Goal: Task Accomplishment & Management: Use online tool/utility

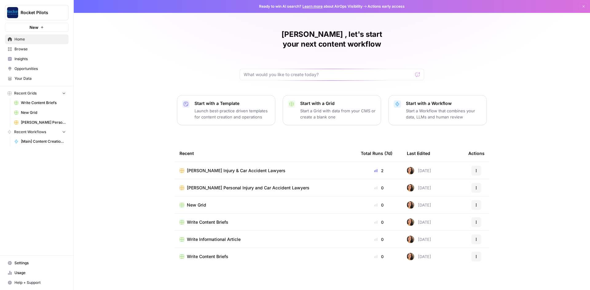
click at [475, 169] on icon "button" at bounding box center [476, 171] width 4 height 4
click at [490, 176] on span "Duplicate" at bounding box center [507, 175] width 49 height 6
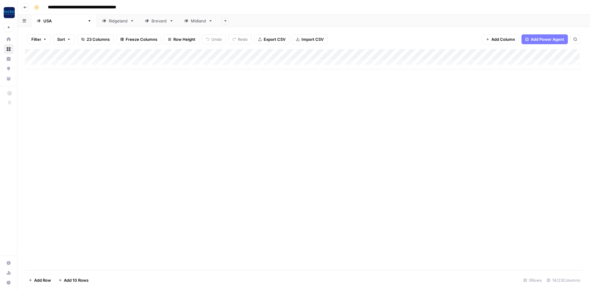
click at [128, 6] on input "**********" at bounding box center [95, 7] width 101 height 10
type input "*********"
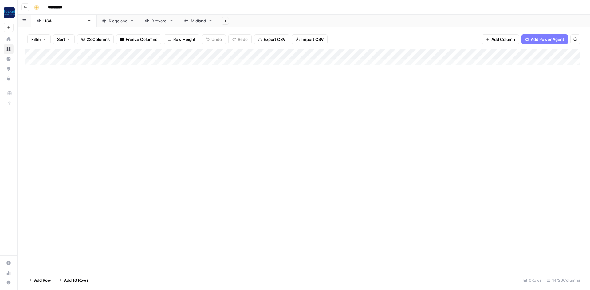
click at [128, 111] on div "Add Column" at bounding box center [304, 159] width 558 height 221
click at [87, 22] on icon "button" at bounding box center [89, 21] width 4 height 4
click at [49, 22] on div "[GEOGRAPHIC_DATA]" at bounding box center [63, 21] width 41 height 6
click at [49, 22] on div "USA" at bounding box center [63, 21] width 41 height 6
click at [52, 23] on div "USA" at bounding box center [63, 21] width 41 height 6
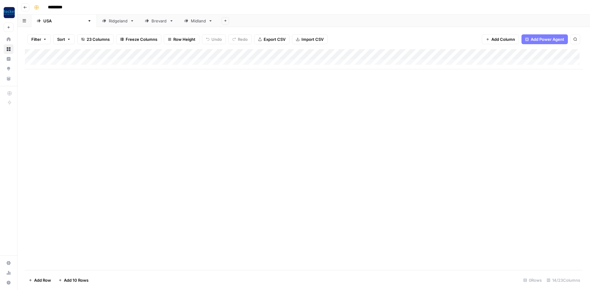
click at [49, 21] on div "USA" at bounding box center [63, 21] width 41 height 6
type input "*"
type input "********"
click at [93, 24] on link "Ridgeland" at bounding box center [97, 21] width 43 height 12
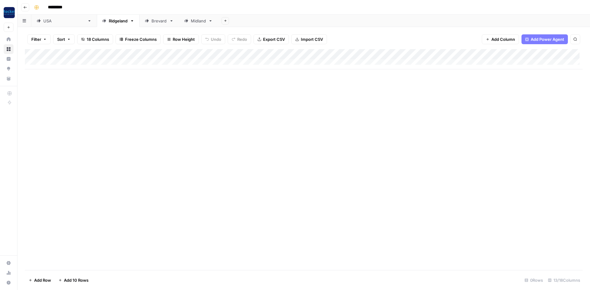
click at [109, 23] on div "Ridgeland" at bounding box center [118, 21] width 19 height 6
type input "*"
type input "**********"
click at [176, 23] on icon at bounding box center [178, 21] width 4 height 4
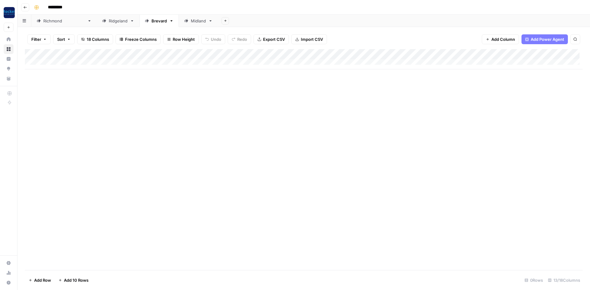
click at [169, 21] on icon "button" at bounding box center [171, 21] width 4 height 4
click at [161, 54] on span "Delete Sheet" at bounding box center [174, 55] width 29 height 6
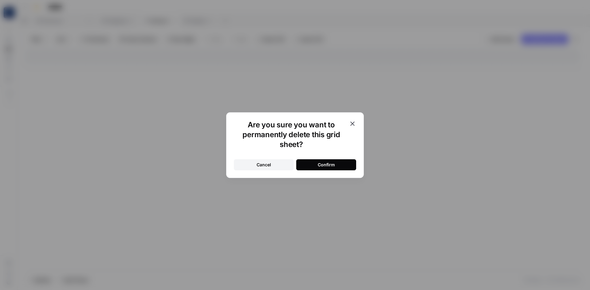
click at [318, 162] on div "Confirm" at bounding box center [326, 165] width 17 height 6
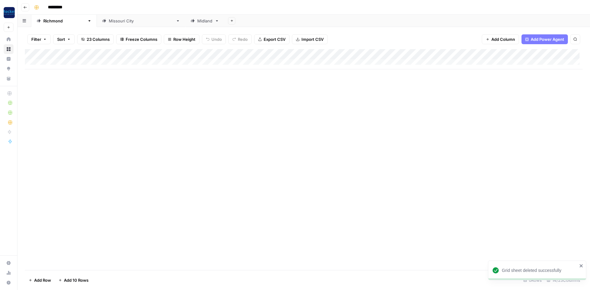
click at [185, 23] on link "Midland" at bounding box center [204, 21] width 39 height 12
click at [216, 21] on icon "button" at bounding box center [217, 20] width 2 height 1
click at [173, 51] on button "Delete Sheet" at bounding box center [178, 55] width 44 height 9
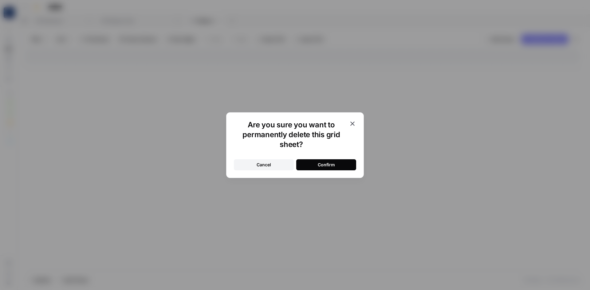
click at [337, 167] on button "Confirm" at bounding box center [326, 164] width 60 height 11
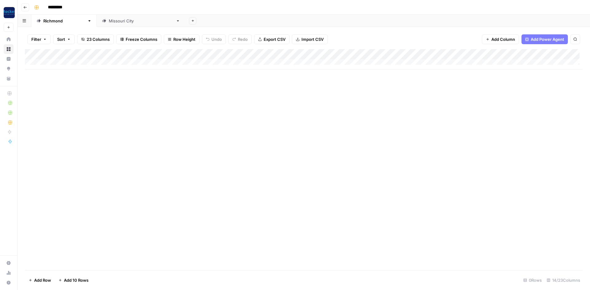
click at [377, 53] on div "Add Column" at bounding box center [304, 59] width 558 height 20
click at [369, 53] on div "Add Column" at bounding box center [304, 59] width 558 height 20
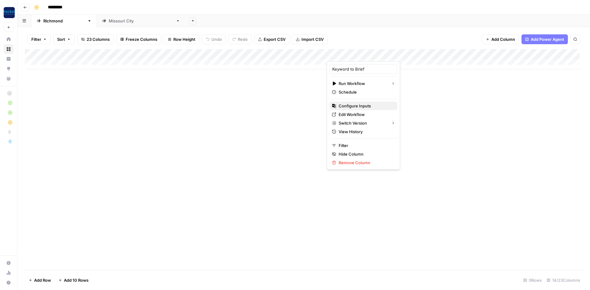
click at [356, 107] on span "Configure Inputs" at bounding box center [366, 106] width 54 height 6
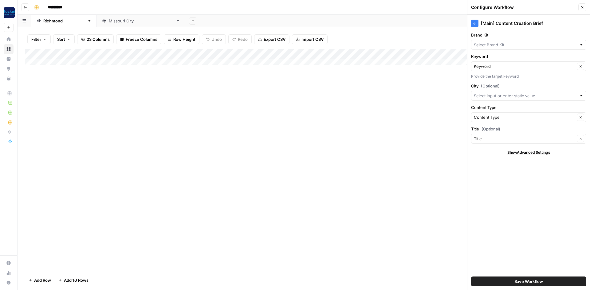
type input "Clayton Burgess"
click at [509, 45] on input "Brand Kit" at bounding box center [524, 45] width 101 height 6
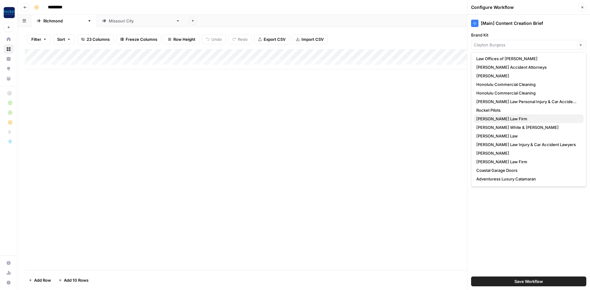
scroll to position [103, 0]
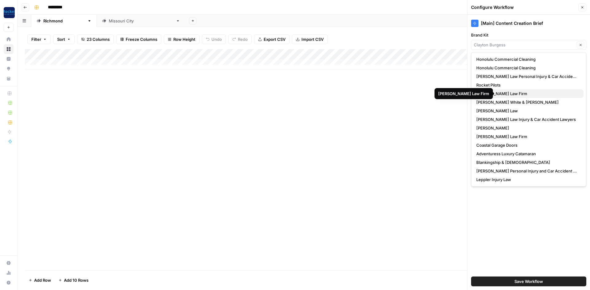
click at [494, 96] on span "Estes Law Firm" at bounding box center [527, 94] width 102 height 6
type input "Estes Law Firm"
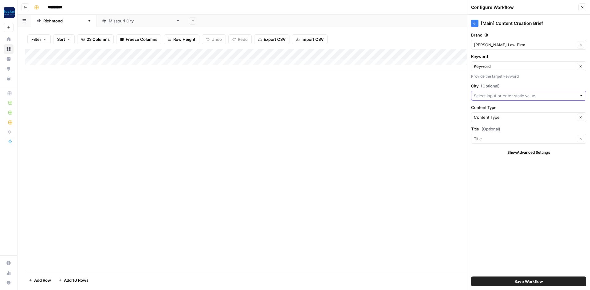
click at [494, 96] on input "City (Optional)" at bounding box center [525, 96] width 103 height 6
type input "Richmond TX"
click at [425, 138] on div "Add Column" at bounding box center [304, 159] width 558 height 221
click at [507, 282] on button "Save Workflow" at bounding box center [528, 282] width 115 height 10
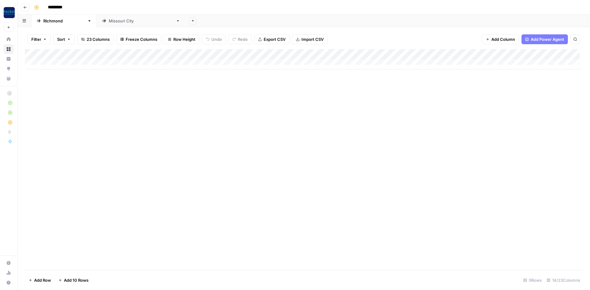
click at [536, 54] on div "Add Column" at bounding box center [304, 59] width 558 height 20
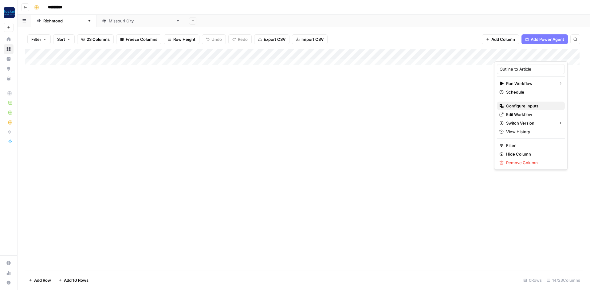
click at [518, 107] on span "Configure Inputs" at bounding box center [533, 106] width 54 height 6
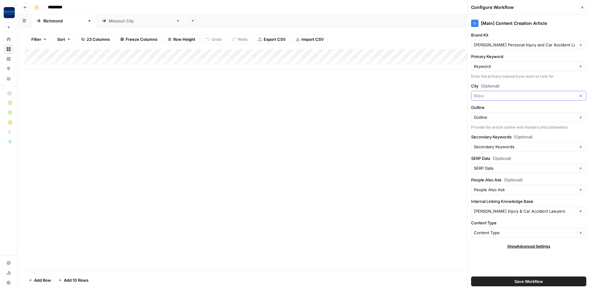
click at [497, 95] on input "City (Optional)" at bounding box center [524, 96] width 101 height 6
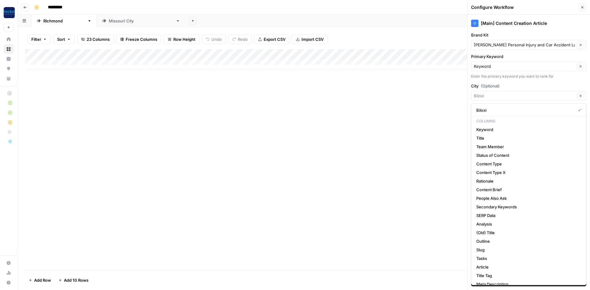
type input "Biloxi"
click at [407, 140] on div "Add Column" at bounding box center [304, 159] width 558 height 221
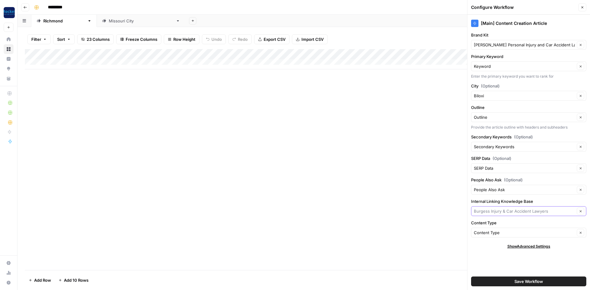
click at [517, 214] on input "Internal Linking Knowledge Base" at bounding box center [524, 211] width 101 height 6
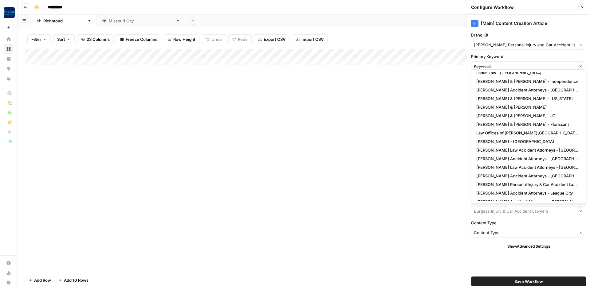
scroll to position [0, 0]
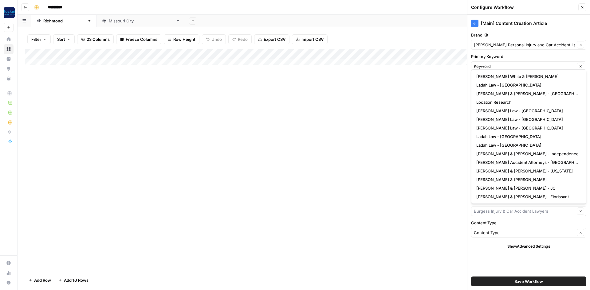
type input "Burgess Injury & Car Accident Lawyers"
click at [389, 161] on div "Add Column" at bounding box center [304, 159] width 558 height 221
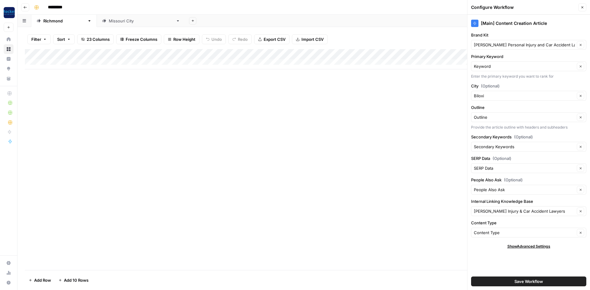
click at [581, 8] on icon "button" at bounding box center [582, 8] width 4 height 4
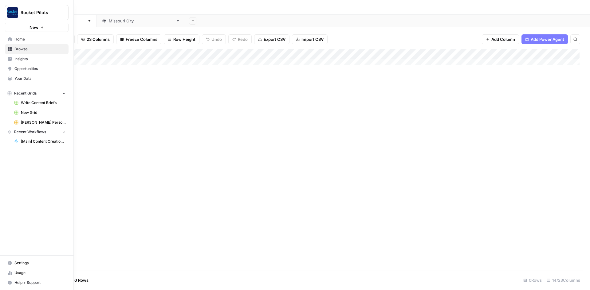
click at [19, 80] on span "Your Data" at bounding box center [39, 79] width 51 height 6
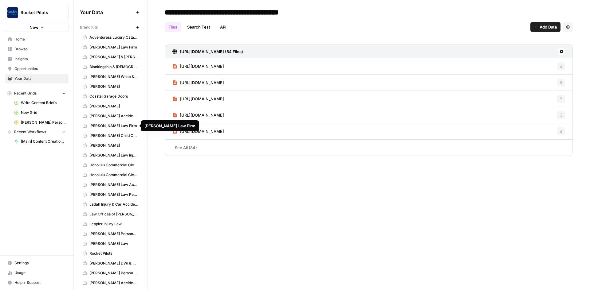
click at [97, 127] on span "Estes Law Firm" at bounding box center [113, 126] width 49 height 6
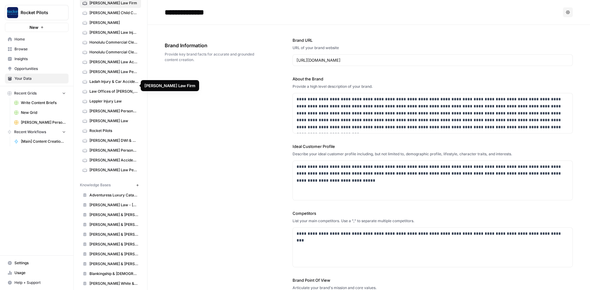
scroll to position [276, 0]
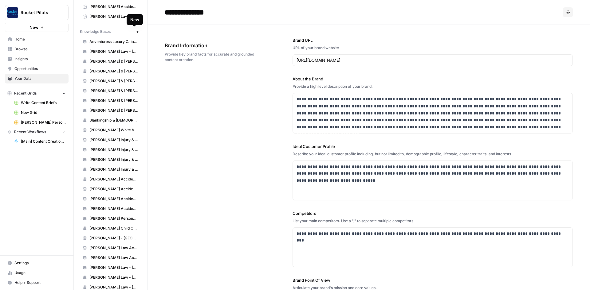
click at [136, 33] on icon "button" at bounding box center [137, 31] width 3 height 3
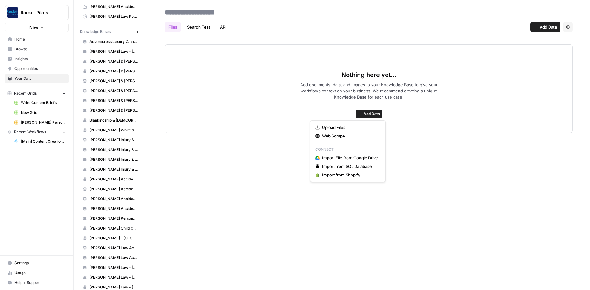
click at [368, 113] on span "Add Data" at bounding box center [371, 114] width 16 height 6
click at [338, 133] on button "Web Scrape" at bounding box center [348, 136] width 70 height 9
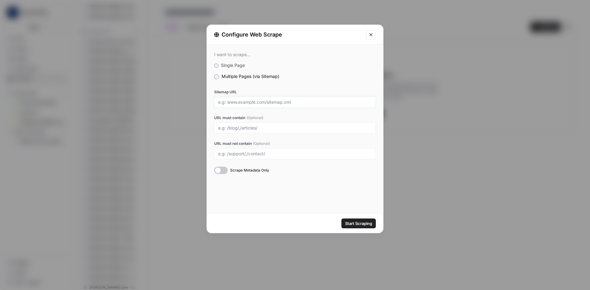
click at [231, 104] on input "Sitemap URL" at bounding box center [295, 103] width 154 height 6
paste input "https://www.estespc.com/sitemap_index.xml"
type input "https://www.estespc.com/sitemap_index.xml"
click at [246, 128] on input "URL must contain (Optional)" at bounding box center [295, 128] width 154 height 6
type input "missouri"
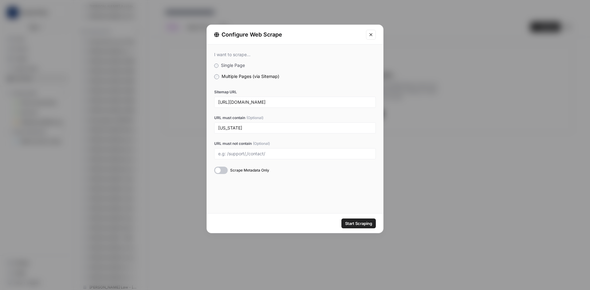
click at [225, 168] on div at bounding box center [221, 170] width 14 height 7
click at [357, 223] on span "Start Scraping" at bounding box center [358, 224] width 27 height 6
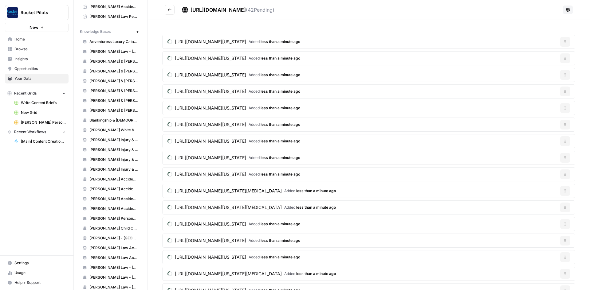
click at [246, 11] on span "https://www.estespc.com/sitemap_index.xml" at bounding box center [217, 10] width 55 height 6
click at [566, 10] on icon at bounding box center [568, 10] width 4 height 4
click at [409, 9] on div "https://www.estespc.com/sitemap_index.xml ( 42 Pending)" at bounding box center [371, 9] width 378 height 7
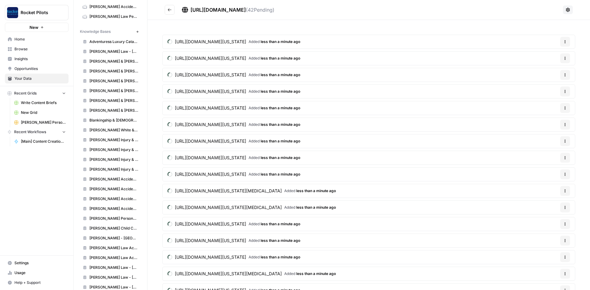
click at [167, 12] on button "Go back" at bounding box center [170, 10] width 10 height 10
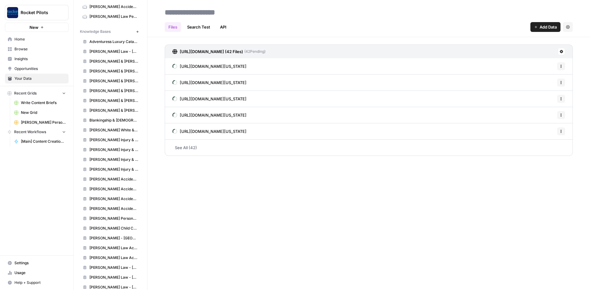
click at [175, 11] on input at bounding box center [211, 12] width 98 height 12
type input "**********"
click at [369, 32] on header "**********" at bounding box center [368, 18] width 442 height 37
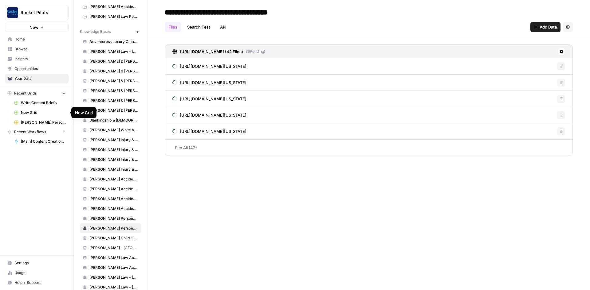
click at [30, 112] on span "New Grid" at bounding box center [43, 113] width 45 height 6
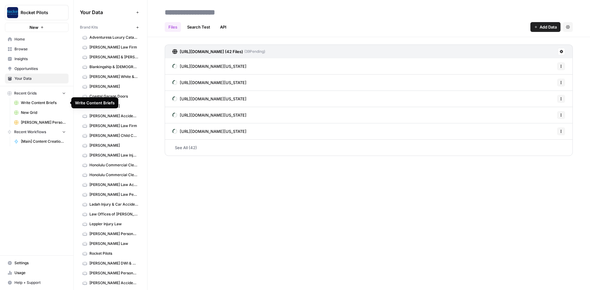
click at [36, 102] on span "Write Content Briefs" at bounding box center [43, 103] width 45 height 6
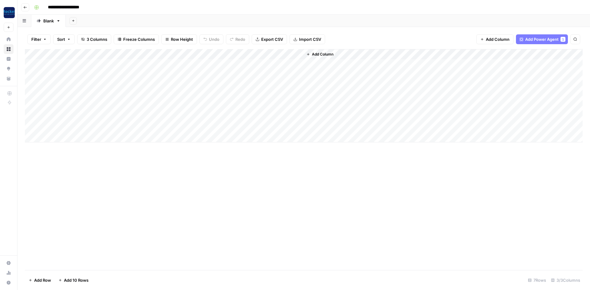
click at [29, 7] on header "**********" at bounding box center [304, 7] width 572 height 15
click at [26, 7] on icon "button" at bounding box center [25, 8] width 4 height 4
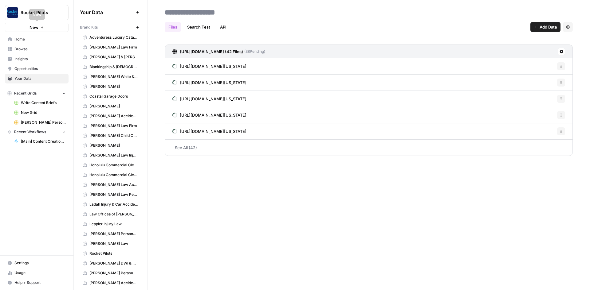
click at [17, 37] on span "Home" at bounding box center [39, 40] width 51 height 6
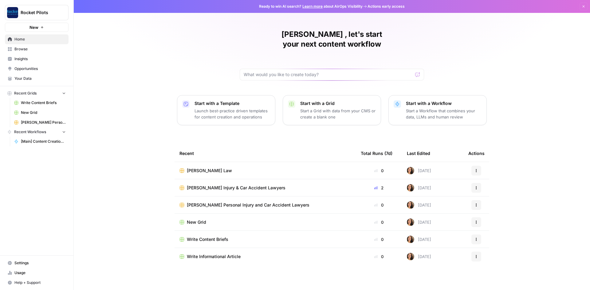
click at [200, 168] on span "Estes Law" at bounding box center [209, 171] width 45 height 6
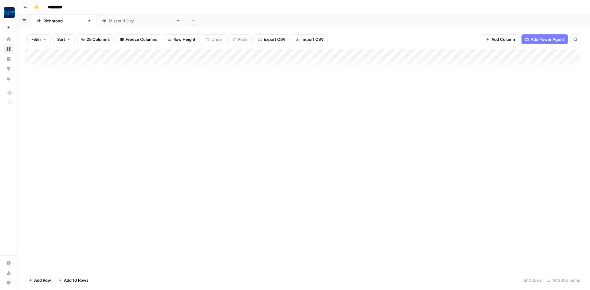
click at [536, 55] on div "Add Column" at bounding box center [304, 59] width 558 height 20
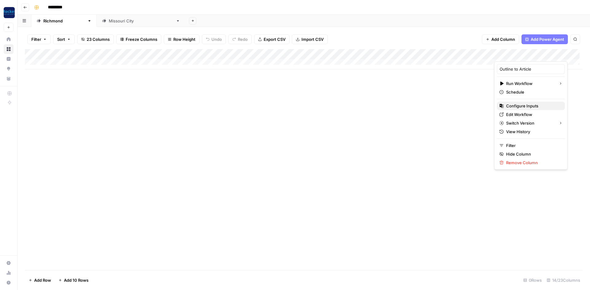
click at [507, 106] on span "Configure Inputs" at bounding box center [533, 106] width 54 height 6
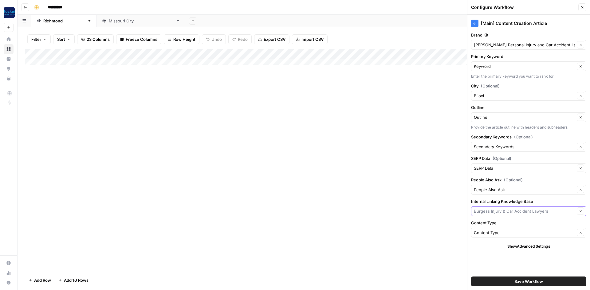
click at [494, 212] on input "Internal Linking Knowledge Base" at bounding box center [524, 211] width 101 height 6
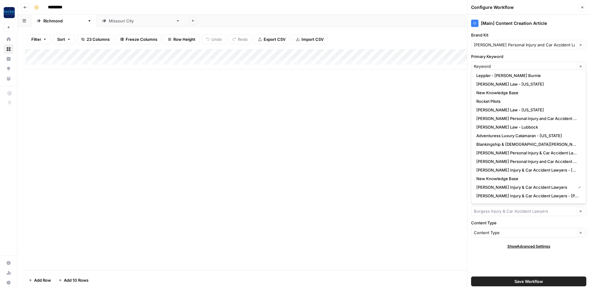
scroll to position [313, 0]
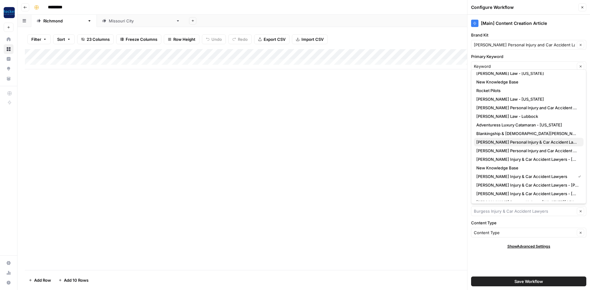
click at [559, 141] on span "Estes Personal Injury & Car Accident Lawyers - Richmond TX" at bounding box center [527, 142] width 102 height 6
type input "Estes Personal Injury & Car Accident Lawyers - Richmond TX"
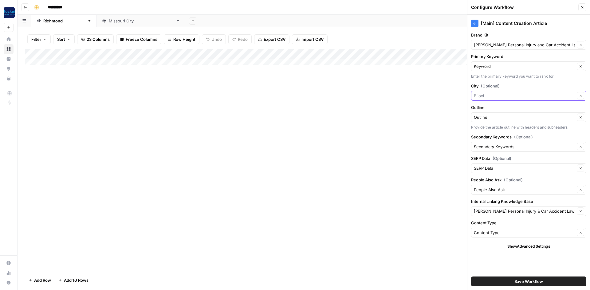
click at [496, 98] on input "City (Optional)" at bounding box center [524, 96] width 101 height 6
type input "Richmond TX"
click at [518, 47] on input "Brand Kit" at bounding box center [524, 45] width 101 height 6
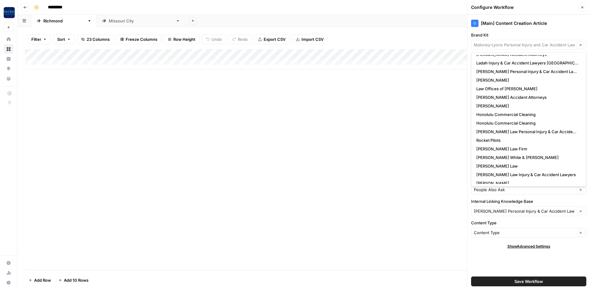
scroll to position [49, 0]
click at [508, 147] on span "Estes Law Firm" at bounding box center [527, 148] width 102 height 6
type input "Estes Law Firm"
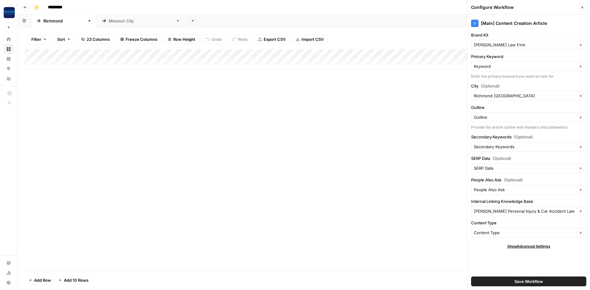
click at [508, 279] on button "Save Workflow" at bounding box center [528, 282] width 115 height 10
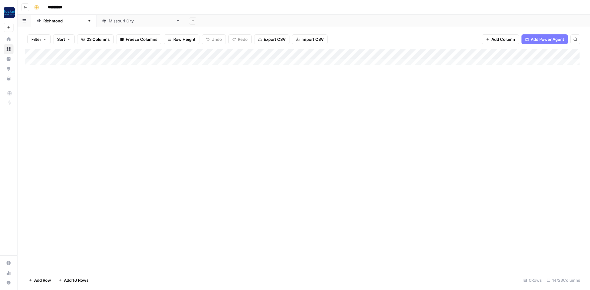
click at [73, 62] on div "Add Column" at bounding box center [304, 59] width 558 height 20
click at [65, 59] on textarea at bounding box center [95, 60] width 98 height 9
paste textarea "**********"
type textarea "**********"
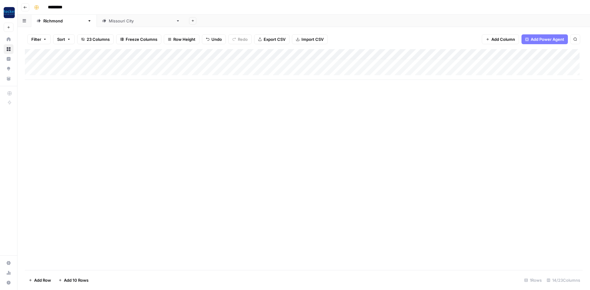
click at [77, 83] on div "Add Column" at bounding box center [304, 159] width 558 height 221
click at [74, 70] on div "Add Column" at bounding box center [304, 64] width 558 height 31
type textarea "**********"
click at [82, 120] on div "Add Column" at bounding box center [304, 159] width 558 height 221
click at [155, 70] on div "Add Column" at bounding box center [304, 69] width 558 height 41
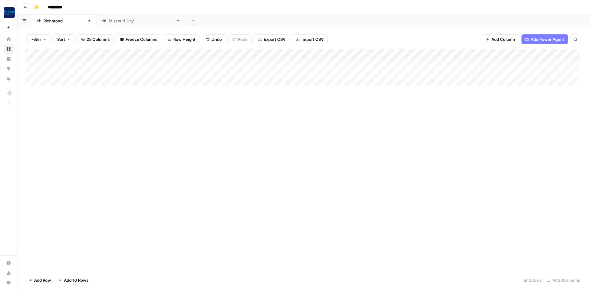
scroll to position [0, 0]
click at [284, 74] on div "Add Column" at bounding box center [304, 69] width 558 height 41
click at [288, 100] on button "Blog Post" at bounding box center [292, 98] width 23 height 7
click at [354, 74] on div "Add Column" at bounding box center [304, 69] width 558 height 41
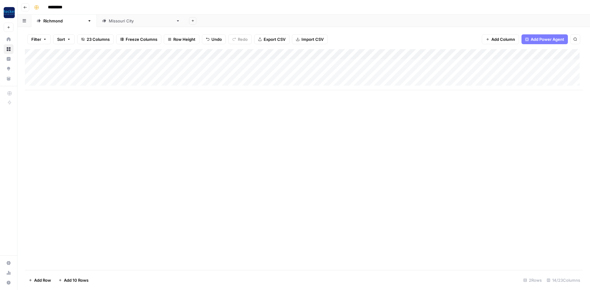
click at [142, 63] on div "Add Column" at bounding box center [304, 69] width 558 height 41
click at [75, 64] on div "Add Column" at bounding box center [304, 69] width 558 height 41
click at [74, 65] on div "Add Column" at bounding box center [304, 69] width 558 height 41
click at [132, 149] on div "Add Column" at bounding box center [304, 159] width 558 height 221
click at [337, 75] on div "Add Column" at bounding box center [304, 69] width 558 height 41
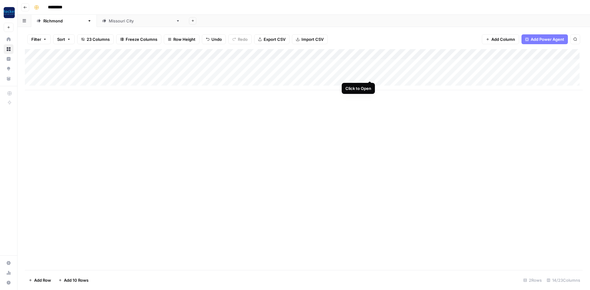
click at [369, 73] on div "Add Column" at bounding box center [304, 69] width 558 height 41
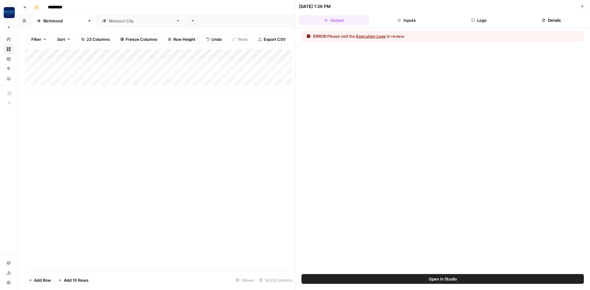
click at [371, 35] on button "Execution Logs" at bounding box center [370, 36] width 29 height 6
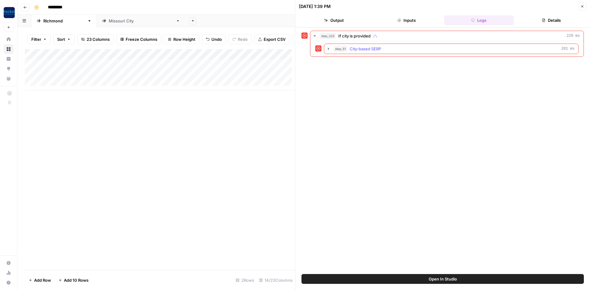
click at [369, 49] on span "City-based SERP" at bounding box center [365, 49] width 31 height 6
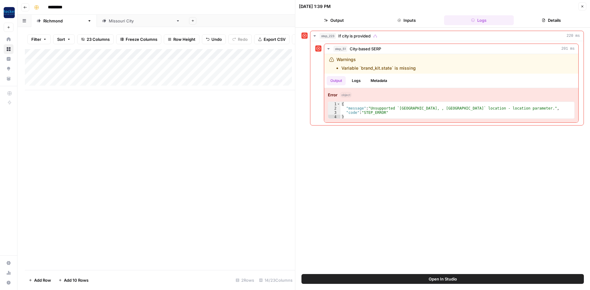
click at [584, 7] on button "Close" at bounding box center [582, 6] width 8 height 8
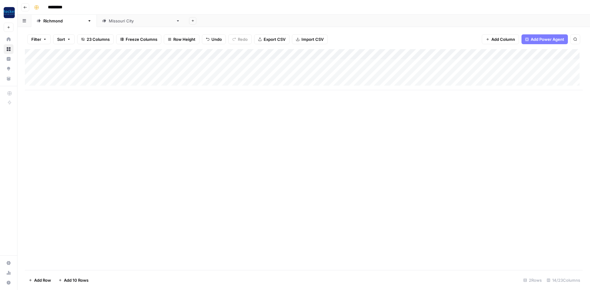
click at [292, 63] on div "Add Column" at bounding box center [304, 69] width 558 height 41
click at [292, 65] on div "Add Column" at bounding box center [304, 69] width 558 height 41
click at [291, 90] on button "Blog Post" at bounding box center [292, 87] width 23 height 7
click at [332, 63] on div "Add Column" at bounding box center [304, 69] width 558 height 41
click at [341, 63] on div "Add Column" at bounding box center [304, 69] width 558 height 41
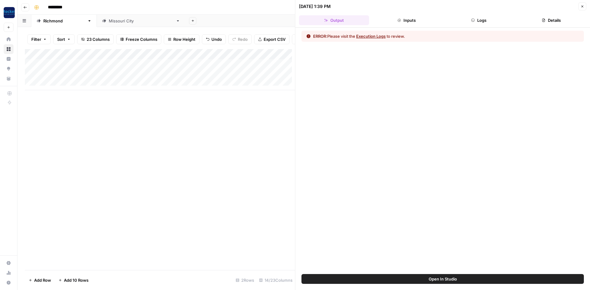
click at [371, 37] on button "Execution Logs" at bounding box center [370, 36] width 29 height 6
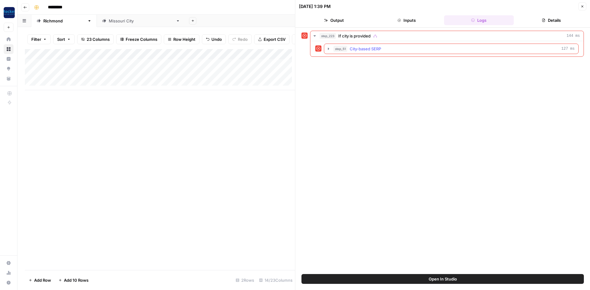
click at [370, 48] on span "City-based SERP" at bounding box center [365, 49] width 31 height 6
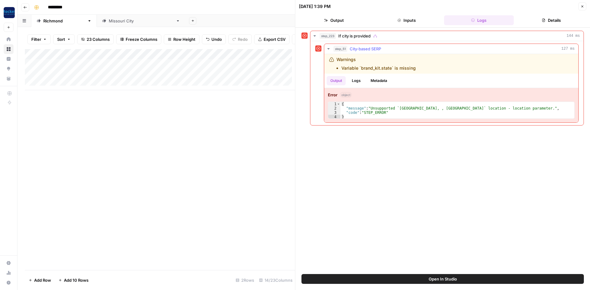
click at [358, 80] on button "Logs" at bounding box center [356, 80] width 16 height 9
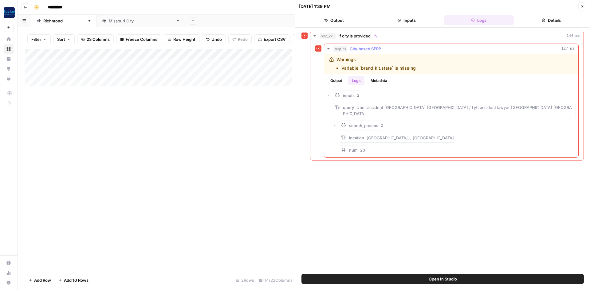
click at [379, 80] on button "Metadata" at bounding box center [379, 80] width 24 height 9
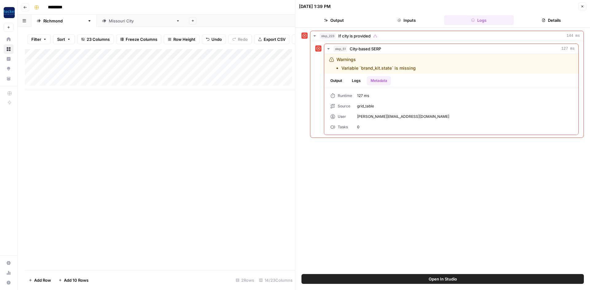
click at [254, 119] on div "Add Column" at bounding box center [160, 159] width 270 height 221
click at [549, 22] on button "Details" at bounding box center [551, 20] width 70 height 10
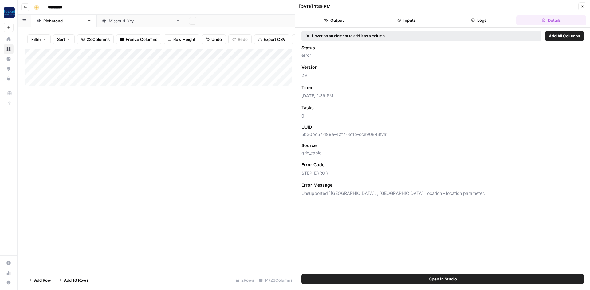
click at [582, 6] on icon "button" at bounding box center [582, 7] width 4 height 4
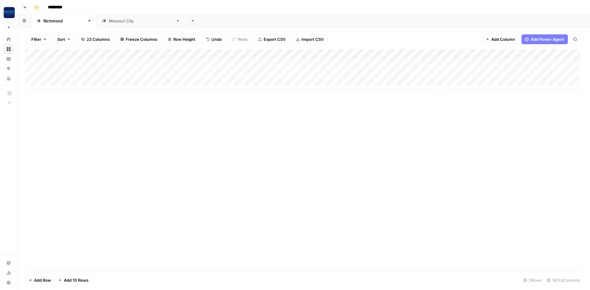
click at [370, 56] on div "Add Column" at bounding box center [304, 69] width 558 height 41
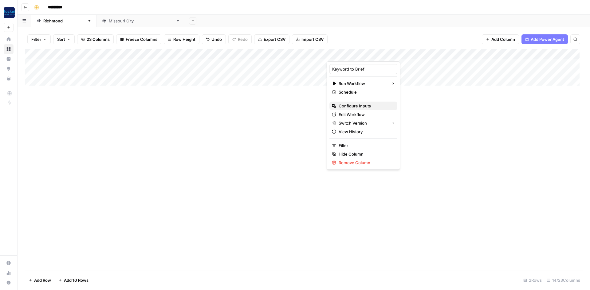
click at [361, 104] on span "Configure Inputs" at bounding box center [366, 106] width 54 height 6
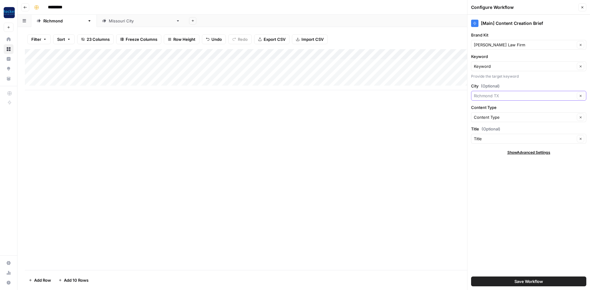
click at [490, 96] on input "City (Optional)" at bounding box center [524, 96] width 101 height 6
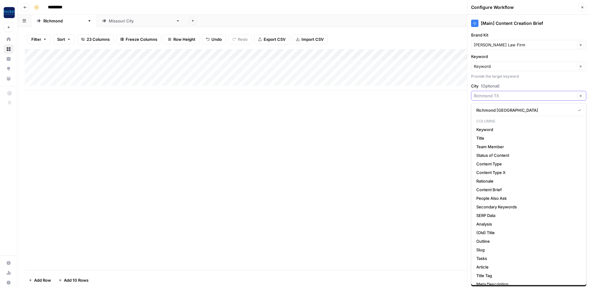
click at [493, 96] on input "City (Optional)" at bounding box center [524, 96] width 101 height 6
click at [491, 97] on input "City (Optional)" at bounding box center [524, 96] width 101 height 6
click at [492, 94] on input "City (Optional)" at bounding box center [524, 96] width 101 height 6
click at [514, 95] on input "City (Optional)" at bounding box center [524, 96] width 101 height 6
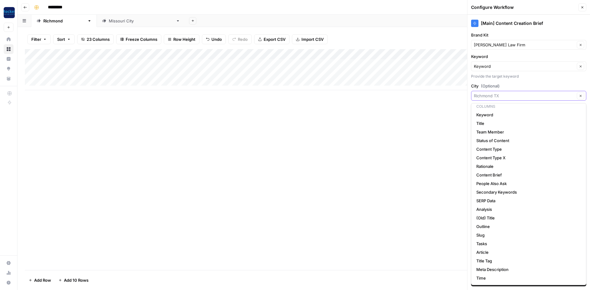
click at [496, 96] on input "City (Optional)" at bounding box center [524, 96] width 101 height 6
type input "Richmond TX"
click at [425, 123] on div "Add Column" at bounding box center [304, 159] width 558 height 221
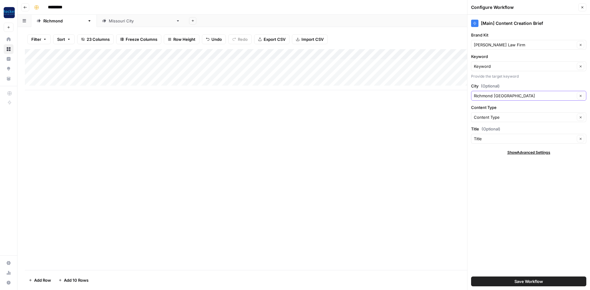
click at [579, 96] on icon "button" at bounding box center [580, 95] width 3 height 3
click at [516, 281] on span "Save Workflow" at bounding box center [528, 282] width 29 height 6
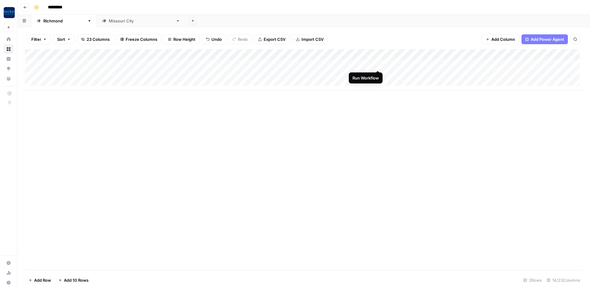
click at [377, 64] on div "Add Column" at bounding box center [304, 69] width 558 height 41
click at [377, 76] on div "Add Column" at bounding box center [304, 69] width 558 height 41
click at [366, 75] on div "Add Column" at bounding box center [304, 69] width 558 height 41
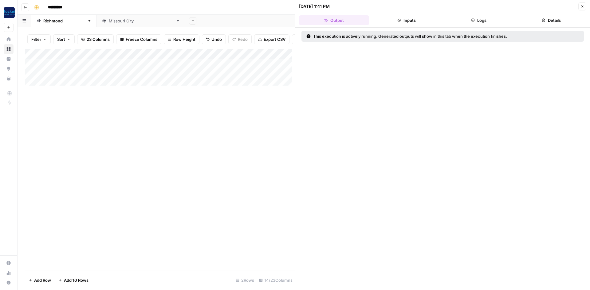
click at [582, 8] on icon "button" at bounding box center [582, 7] width 4 height 4
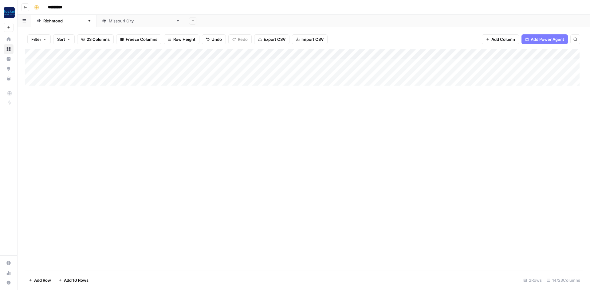
click at [78, 80] on div "Add Column" at bounding box center [304, 69] width 558 height 41
click at [163, 86] on div "Add Column" at bounding box center [304, 75] width 558 height 52
click at [139, 84] on button "button" at bounding box center [155, 85] width 53 height 11
drag, startPoint x: 139, startPoint y: 82, endPoint x: 120, endPoint y: 109, distance: 32.6
click at [102, 128] on div "Add Column" at bounding box center [304, 159] width 558 height 221
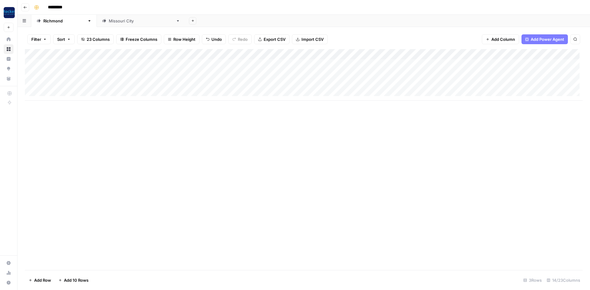
click at [156, 83] on div "Add Column" at bounding box center [304, 75] width 558 height 52
type textarea "**********"
click at [25, 147] on div "Add Column" at bounding box center [304, 159] width 558 height 221
click at [71, 85] on div "Add Column" at bounding box center [304, 75] width 558 height 52
click at [72, 86] on div "Add Column" at bounding box center [304, 75] width 558 height 52
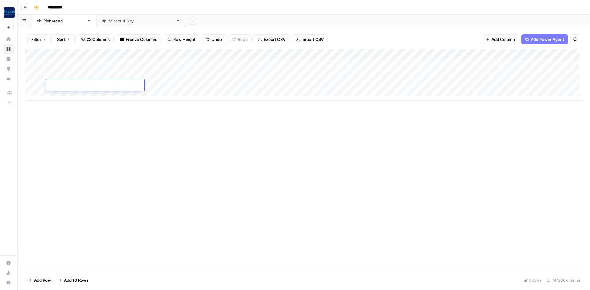
type textarea "**********"
click at [243, 154] on div "Add Column" at bounding box center [304, 159] width 558 height 221
click at [310, 84] on div "Add Column" at bounding box center [304, 75] width 558 height 52
click at [299, 106] on button "Blog Post" at bounding box center [292, 108] width 23 height 7
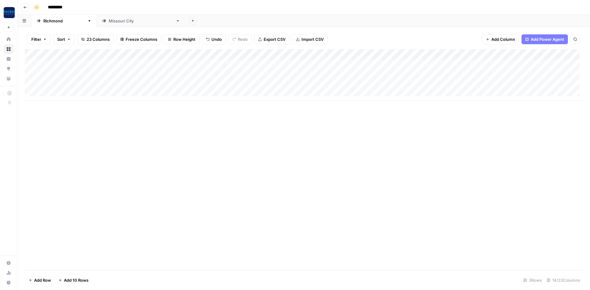
click at [355, 84] on div "Add Column" at bounding box center [304, 75] width 558 height 52
click at [378, 64] on div "Add Column" at bounding box center [304, 75] width 558 height 52
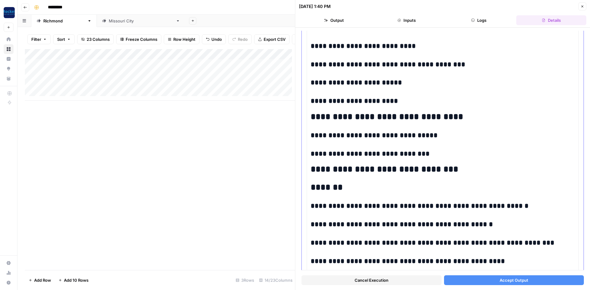
scroll to position [626, 0]
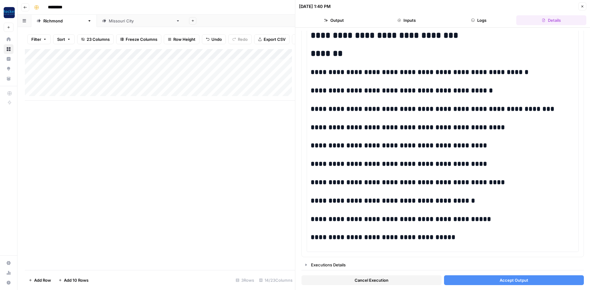
click at [472, 280] on button "Accept Output" at bounding box center [514, 281] width 140 height 10
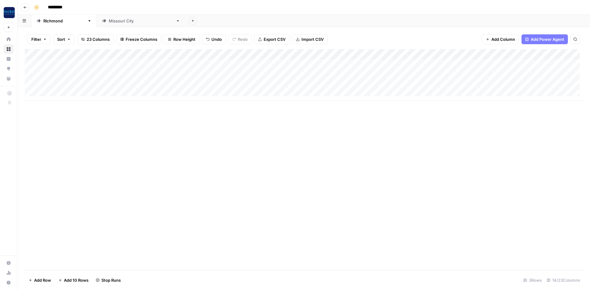
click at [367, 74] on div "Add Column" at bounding box center [304, 75] width 558 height 52
click at [378, 74] on div "Add Column" at bounding box center [304, 75] width 558 height 52
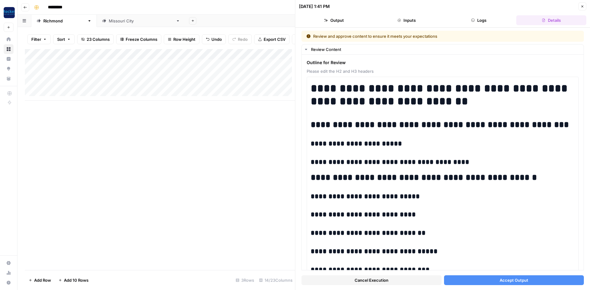
click at [451, 279] on button "Accept Output" at bounding box center [514, 281] width 140 height 10
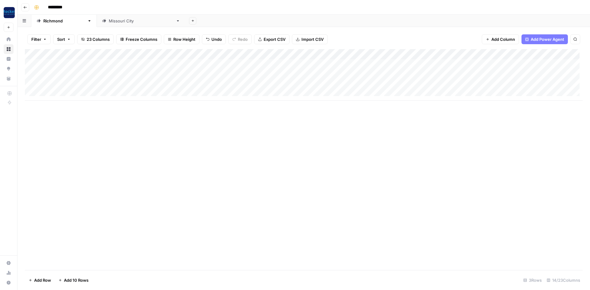
click at [86, 92] on div "Add Column" at bounding box center [304, 75] width 558 height 52
click at [157, 93] on div "Add Column" at bounding box center [304, 80] width 558 height 62
click at [155, 90] on div "Add Column" at bounding box center [304, 80] width 558 height 62
type textarea "**********"
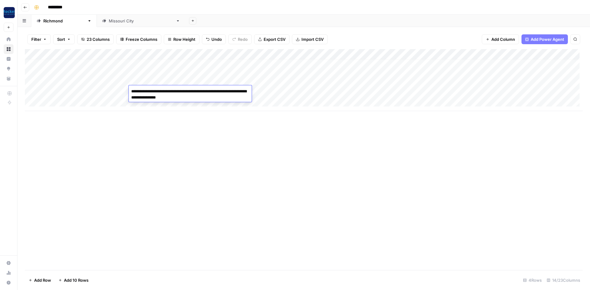
click at [93, 92] on div "Add Column" at bounding box center [304, 80] width 558 height 62
click at [92, 92] on div "Add Column" at bounding box center [304, 80] width 558 height 62
type textarea "**********"
click at [293, 91] on div "Add Column" at bounding box center [304, 80] width 558 height 62
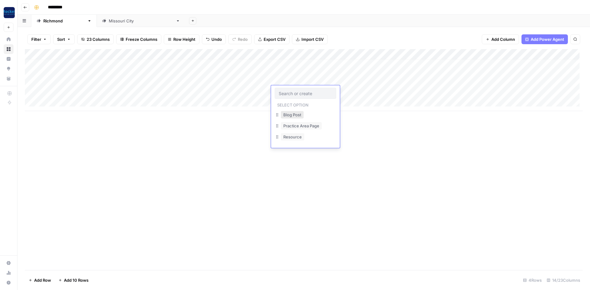
click at [292, 113] on button "Blog Post" at bounding box center [292, 114] width 23 height 7
click at [353, 90] on div "Add Column" at bounding box center [304, 80] width 558 height 62
click at [100, 25] on link "Missouri City" at bounding box center [141, 21] width 88 height 12
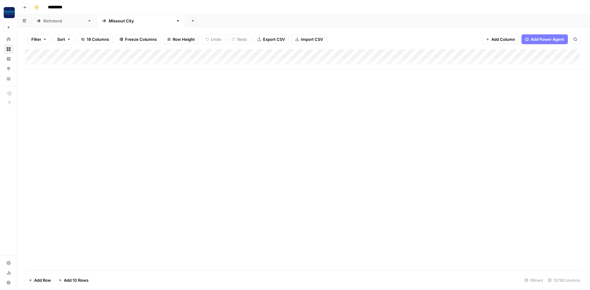
click at [64, 63] on div "Add Column" at bounding box center [304, 59] width 558 height 20
click at [154, 65] on div "Add Column" at bounding box center [304, 64] width 558 height 31
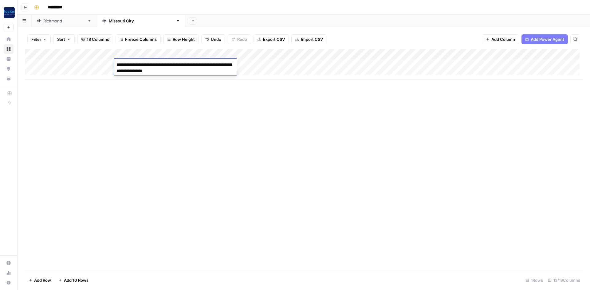
type textarea "**********"
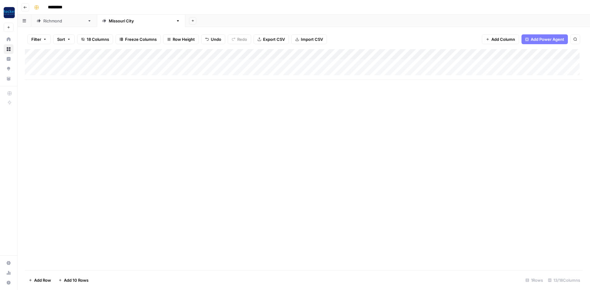
click at [70, 72] on div "Add Column" at bounding box center [304, 64] width 558 height 31
click at [89, 112] on div "Add Column" at bounding box center [304, 159] width 558 height 221
click at [93, 61] on div "Add Column" at bounding box center [304, 69] width 558 height 41
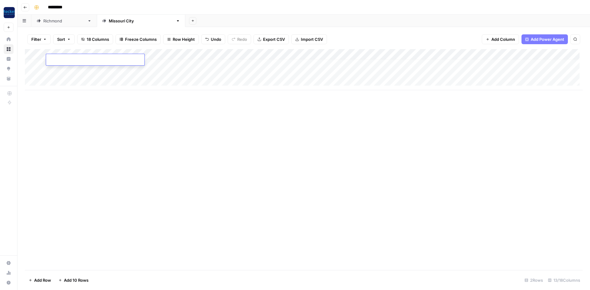
type textarea "**********"
click at [139, 123] on div "Add Column" at bounding box center [304, 159] width 558 height 221
click at [271, 65] on div "Add Column" at bounding box center [304, 69] width 558 height 41
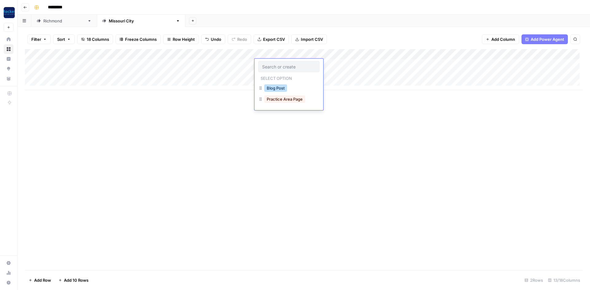
click at [276, 88] on button "Blog Post" at bounding box center [275, 87] width 23 height 7
click at [354, 54] on div "Add Column" at bounding box center [304, 69] width 558 height 41
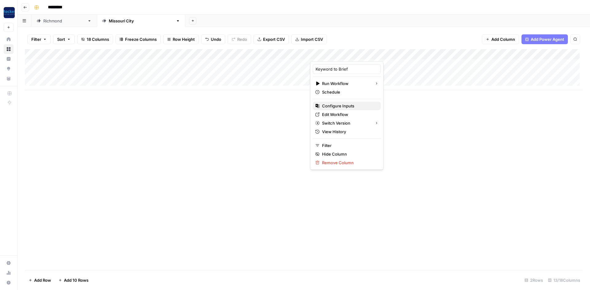
click at [343, 105] on span "Configure Inputs" at bounding box center [349, 106] width 54 height 6
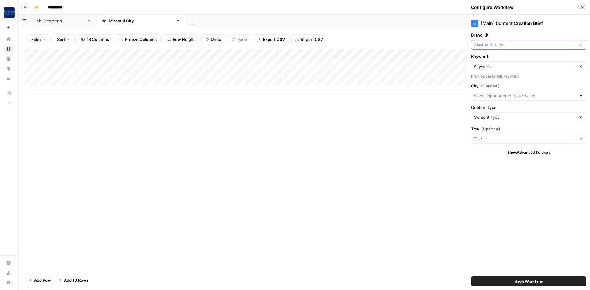
click at [501, 46] on input "Brand Kit" at bounding box center [524, 45] width 101 height 6
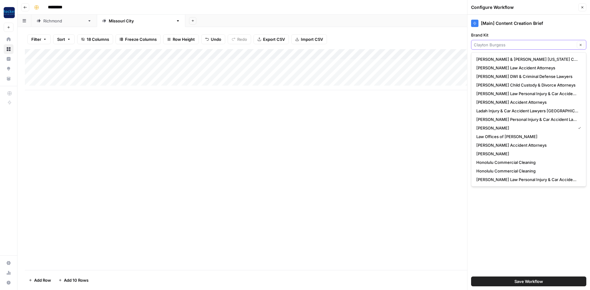
click at [500, 47] on input "Brand Kit" at bounding box center [524, 45] width 101 height 6
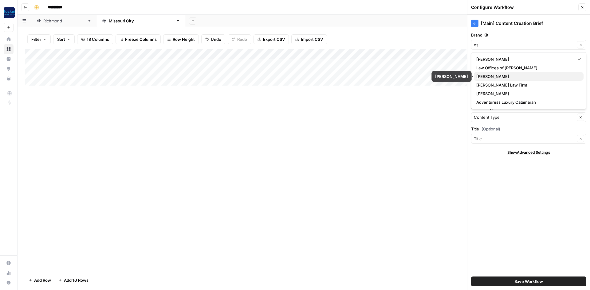
click at [500, 80] on button "Garwood Reeves" at bounding box center [529, 76] width 110 height 9
type input "Garwood Reeves"
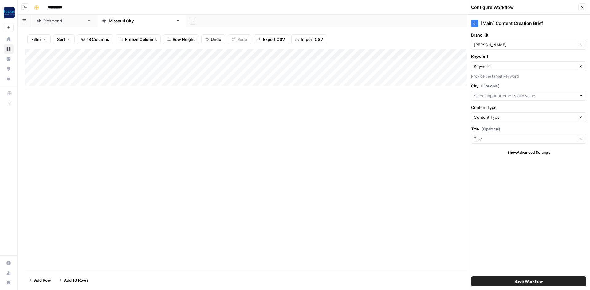
click at [504, 281] on button "Save Workflow" at bounding box center [528, 282] width 115 height 10
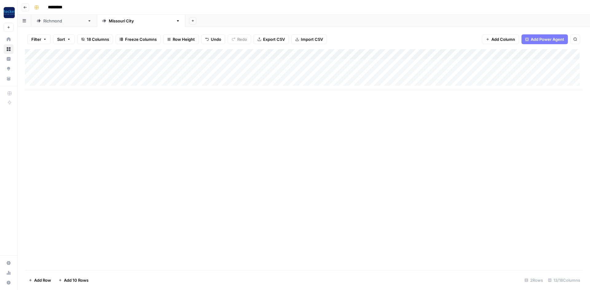
click at [519, 53] on div "Add Column" at bounding box center [304, 69] width 558 height 41
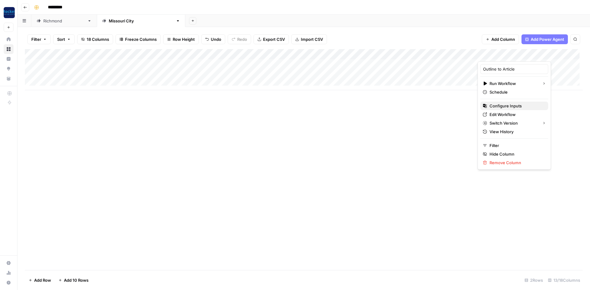
click at [512, 104] on span "Configure Inputs" at bounding box center [516, 106] width 54 height 6
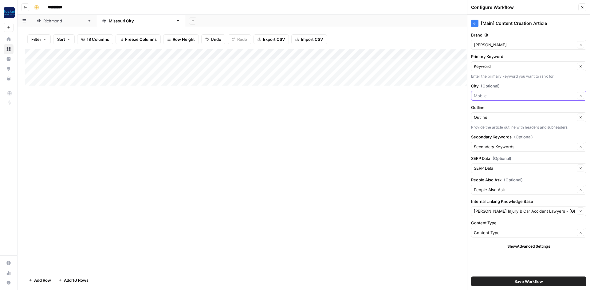
click at [502, 93] on input "City (Optional)" at bounding box center [524, 96] width 101 height 6
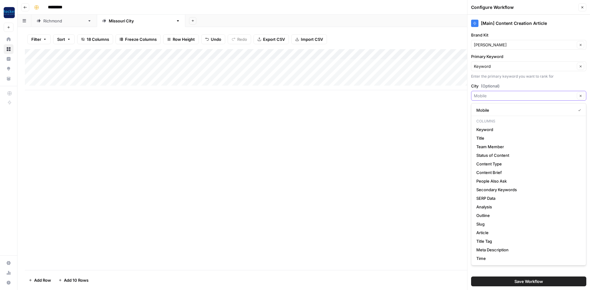
click at [502, 93] on input "City (Optional)" at bounding box center [524, 96] width 101 height 6
type input "Mobile"
click at [458, 111] on div "Add Column" at bounding box center [304, 159] width 558 height 221
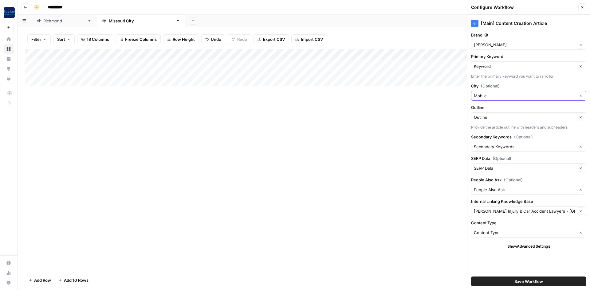
click at [581, 95] on icon "button" at bounding box center [580, 95] width 3 height 3
click at [546, 48] on input "Brand Kit" at bounding box center [524, 45] width 101 height 6
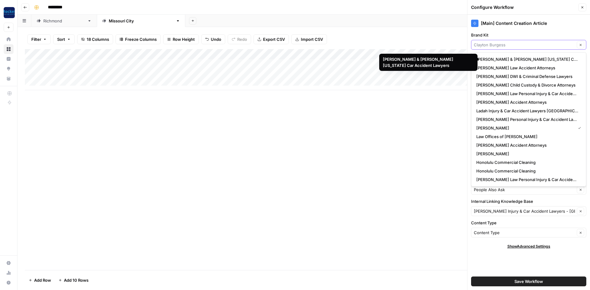
click at [499, 45] on input "Brand Kit" at bounding box center [524, 45] width 101 height 6
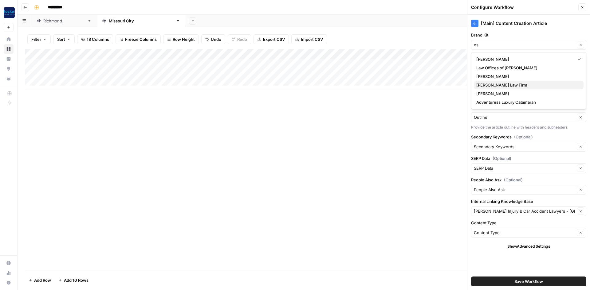
click at [502, 83] on span "Estes Law Firm" at bounding box center [527, 85] width 102 height 6
type input "Estes Law Firm"
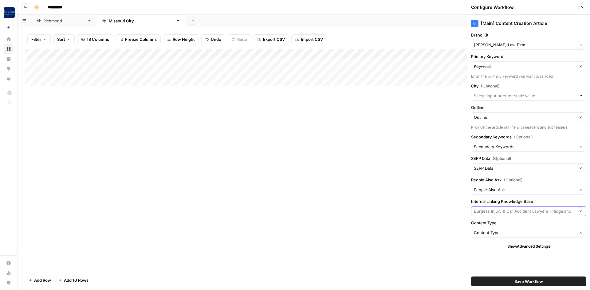
click at [511, 213] on input "Internal Linking Knowledge Base" at bounding box center [524, 211] width 101 height 6
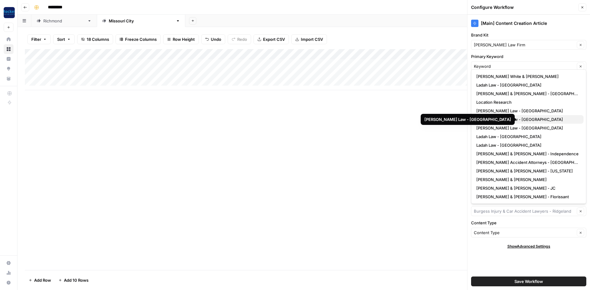
click at [540, 119] on span "Kuzyk Law - Lancaster" at bounding box center [527, 119] width 102 height 6
type input "Kuzyk Law - Lancaster"
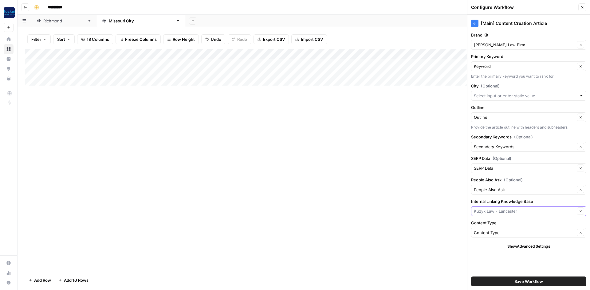
click at [509, 210] on input "Internal Linking Knowledge Base" at bounding box center [524, 211] width 101 height 6
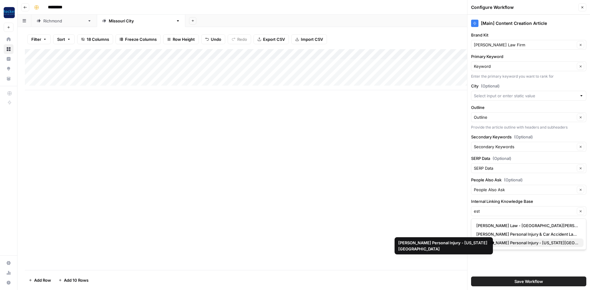
click at [505, 241] on span "Estes Personal Injury - Missouri City" at bounding box center [527, 243] width 102 height 6
type input "Estes Personal Injury - Missouri City"
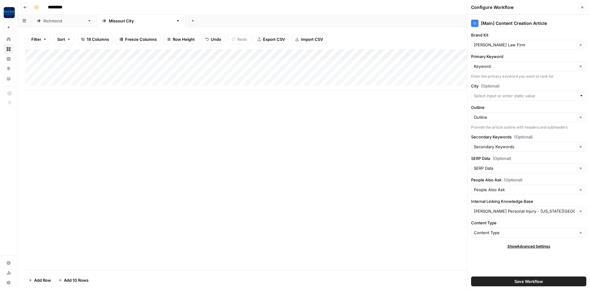
click at [504, 280] on button "Save Workflow" at bounding box center [528, 282] width 115 height 10
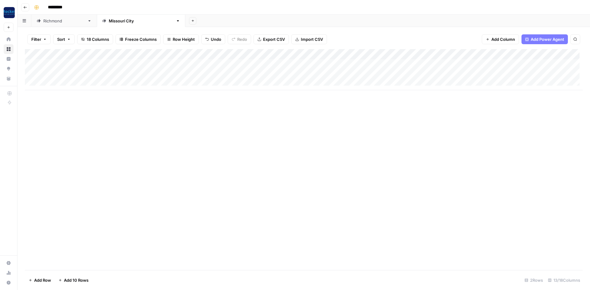
click at [338, 65] on div "Add Column" at bounding box center [304, 69] width 558 height 41
click at [127, 72] on div "Add Column" at bounding box center [304, 69] width 558 height 41
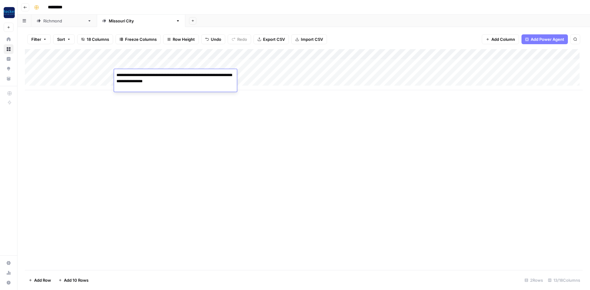
type textarea "**********"
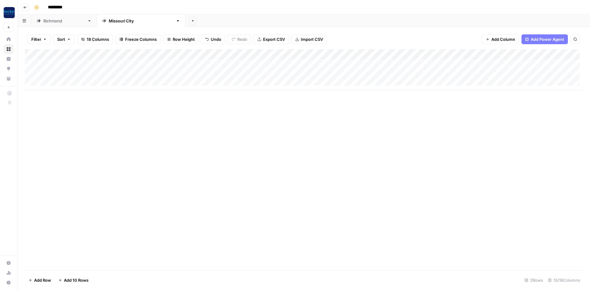
click at [89, 72] on div "Add Column" at bounding box center [304, 69] width 558 height 41
click at [89, 73] on div "Add Column" at bounding box center [304, 69] width 558 height 41
type textarea "**********"
click at [157, 133] on div "Add Column" at bounding box center [304, 159] width 558 height 221
click at [267, 72] on div "Add Column" at bounding box center [304, 69] width 558 height 41
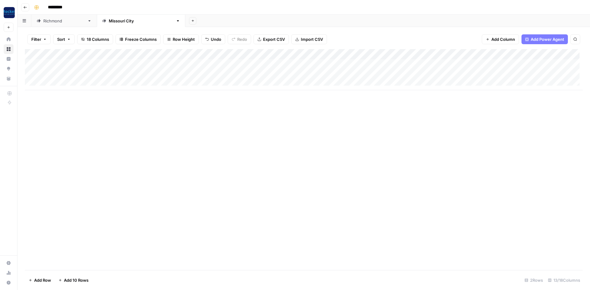
click at [268, 75] on div "Add Column" at bounding box center [304, 69] width 558 height 41
click at [272, 98] on button "Blog Post" at bounding box center [275, 98] width 23 height 7
click at [338, 74] on div "Add Column" at bounding box center [304, 69] width 558 height 41
click at [49, 23] on div "Richmond" at bounding box center [63, 21] width 41 height 6
click at [371, 65] on div "Add Column" at bounding box center [304, 80] width 558 height 62
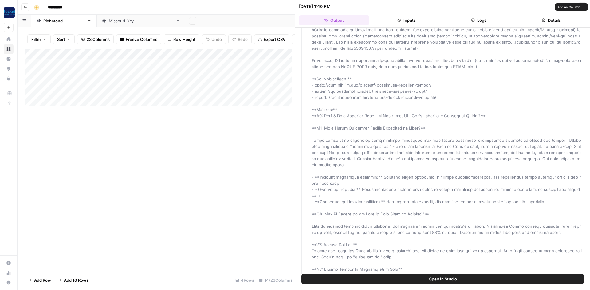
scroll to position [154, 0]
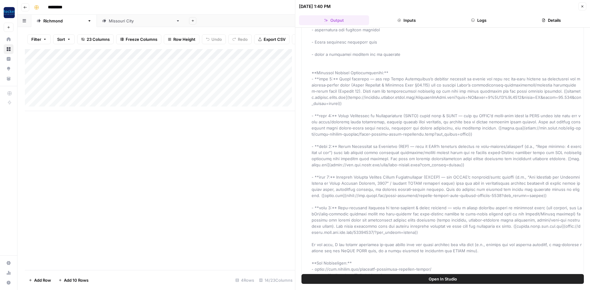
click at [257, 12] on div "*********" at bounding box center [308, 7] width 552 height 10
click at [583, 6] on icon "button" at bounding box center [582, 7] width 4 height 4
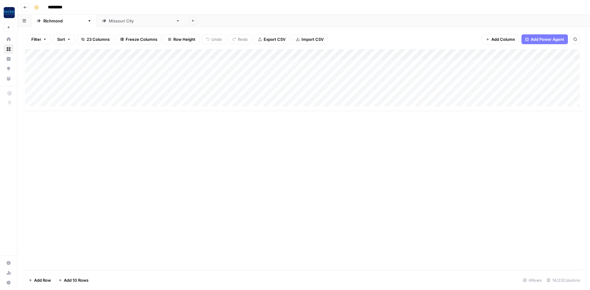
click at [521, 63] on div "Add Column" at bounding box center [304, 80] width 558 height 62
click at [521, 75] on div "Add Column" at bounding box center [304, 80] width 558 height 62
click at [136, 101] on div "Add Column" at bounding box center [304, 80] width 558 height 62
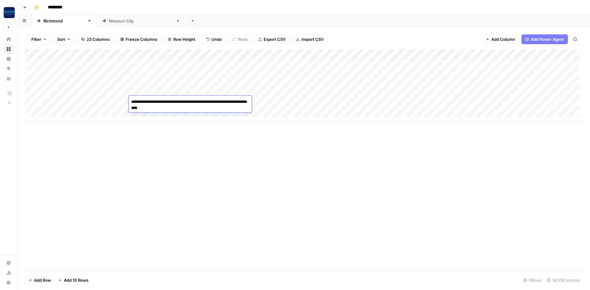
type textarea "**********"
click at [85, 98] on div "Add Column" at bounding box center [304, 85] width 558 height 72
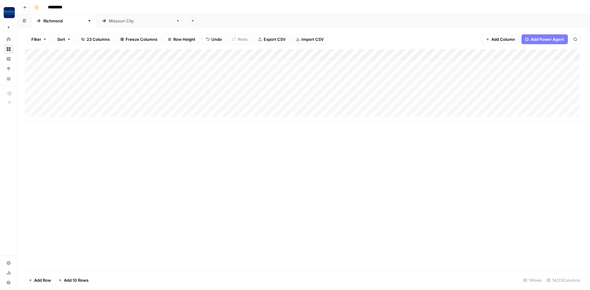
click at [83, 99] on div "Add Column" at bounding box center [304, 85] width 558 height 72
type textarea "**********"
click at [253, 154] on div "Add Column" at bounding box center [304, 159] width 558 height 221
click at [299, 102] on div "Add Column" at bounding box center [304, 85] width 558 height 72
click at [289, 103] on div "Add Column" at bounding box center [304, 85] width 558 height 72
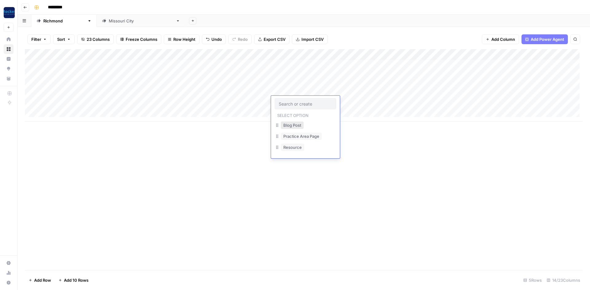
click at [291, 127] on button "Blog Post" at bounding box center [292, 125] width 23 height 7
click at [333, 101] on div "Add Column" at bounding box center [304, 85] width 558 height 72
click at [109, 23] on div "Missouri City" at bounding box center [141, 21] width 65 height 6
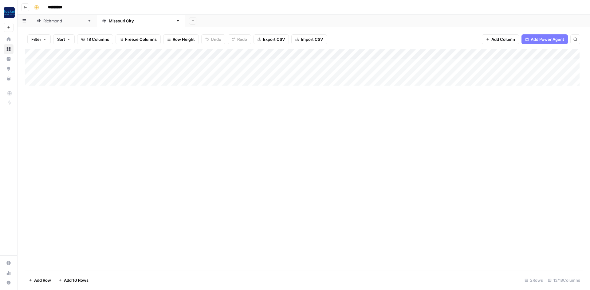
click at [126, 82] on div "Add Column" at bounding box center [304, 69] width 558 height 41
click at [137, 84] on div "Add Column" at bounding box center [304, 75] width 558 height 52
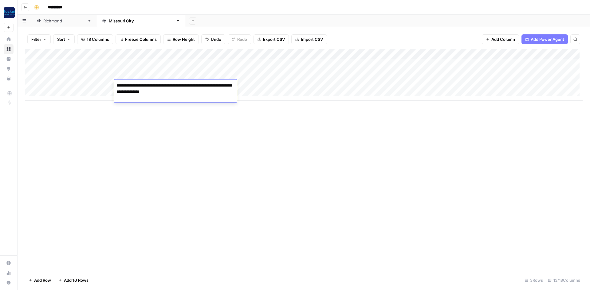
type textarea "**********"
click at [64, 87] on div "Add Column" at bounding box center [304, 75] width 558 height 52
click at [64, 86] on div "Add Column" at bounding box center [304, 75] width 558 height 52
type textarea "**********"
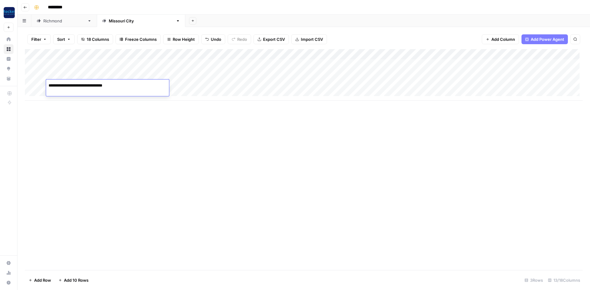
click at [285, 87] on div "Add Column" at bounding box center [304, 75] width 558 height 52
click at [283, 87] on div "Add Column" at bounding box center [304, 75] width 558 height 52
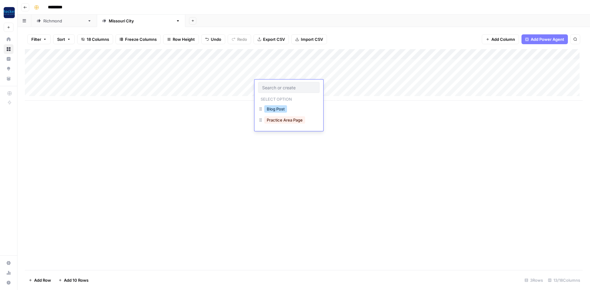
click at [278, 108] on button "Blog Post" at bounding box center [275, 108] width 23 height 7
click at [338, 84] on div "Add Column" at bounding box center [304, 75] width 558 height 52
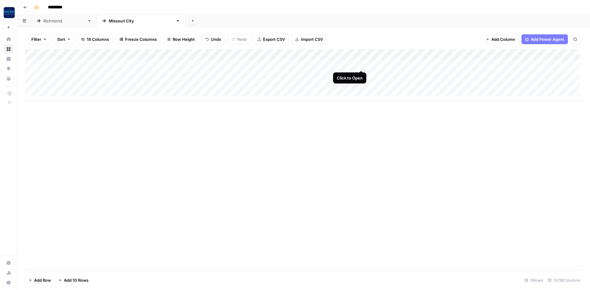
click at [361, 64] on div "Add Column" at bounding box center [304, 75] width 558 height 52
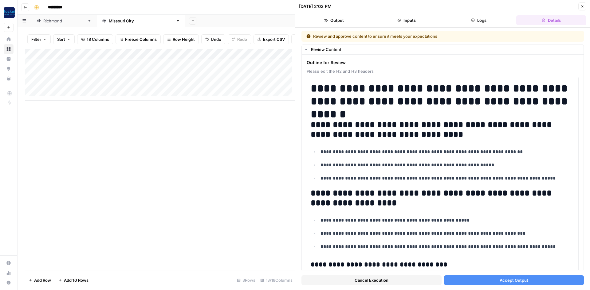
click at [581, 6] on icon "button" at bounding box center [582, 7] width 4 height 4
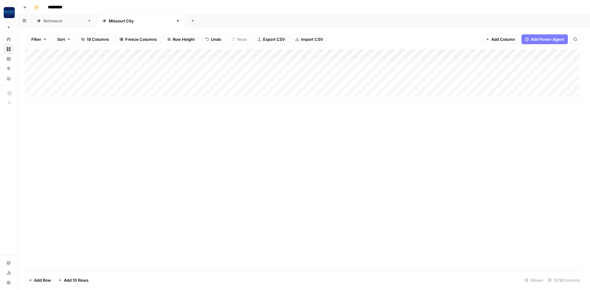
click at [504, 63] on div "Add Column" at bounding box center [304, 75] width 558 height 52
click at [503, 74] on div "Add Column" at bounding box center [304, 75] width 558 height 52
click at [503, 64] on div "Add Column" at bounding box center [304, 75] width 558 height 52
click at [505, 64] on div "Add Column" at bounding box center [304, 75] width 558 height 52
click at [356, 65] on div "Add Column" at bounding box center [304, 75] width 558 height 52
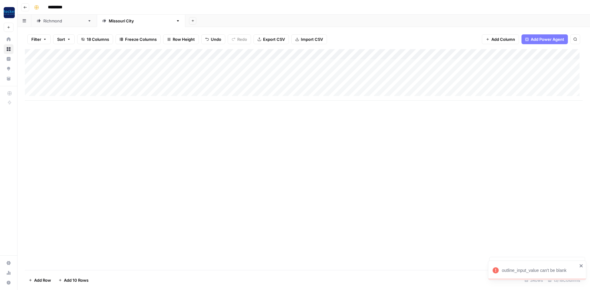
click at [360, 65] on div "Add Column" at bounding box center [304, 75] width 558 height 52
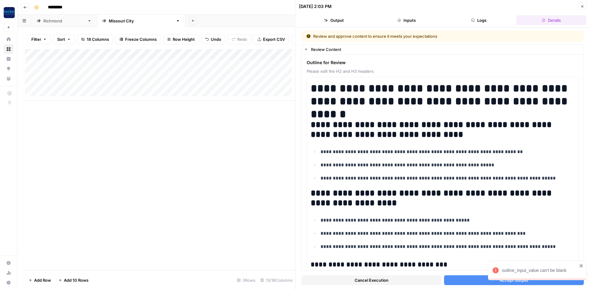
click at [581, 265] on icon "close" at bounding box center [581, 266] width 4 height 5
click at [535, 278] on button "Accept Output" at bounding box center [514, 281] width 140 height 10
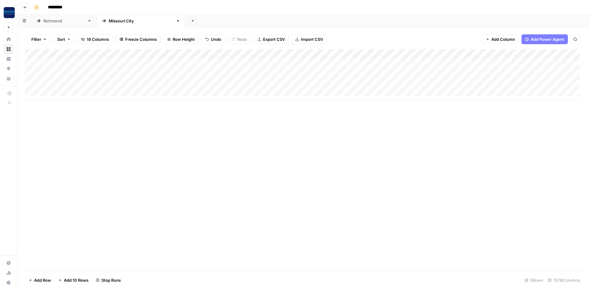
click at [361, 75] on div "Add Column" at bounding box center [304, 75] width 558 height 52
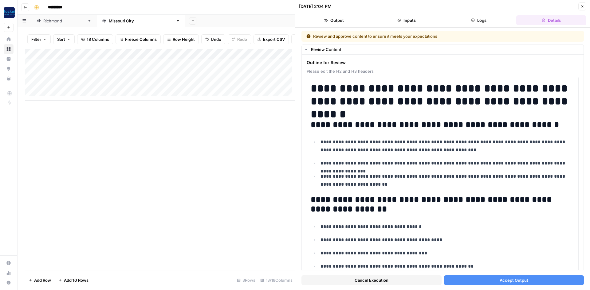
click at [478, 282] on button "Accept Output" at bounding box center [514, 281] width 140 height 10
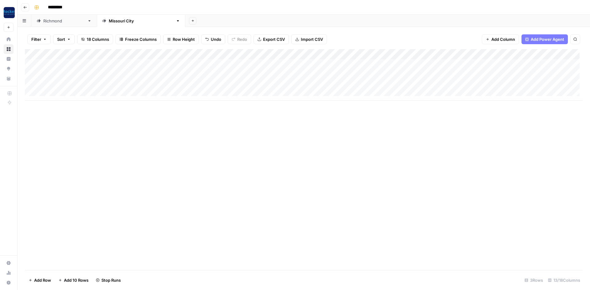
click at [52, 22] on div "Richmond" at bounding box center [63, 21] width 41 height 6
click at [374, 85] on div "Add Column" at bounding box center [304, 85] width 558 height 72
click at [377, 85] on div "Add Column" at bounding box center [304, 85] width 558 height 72
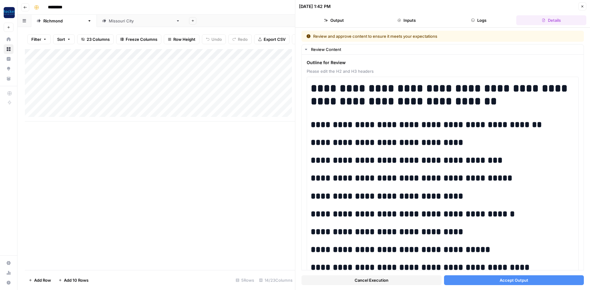
click at [486, 280] on button "Accept Output" at bounding box center [514, 281] width 140 height 10
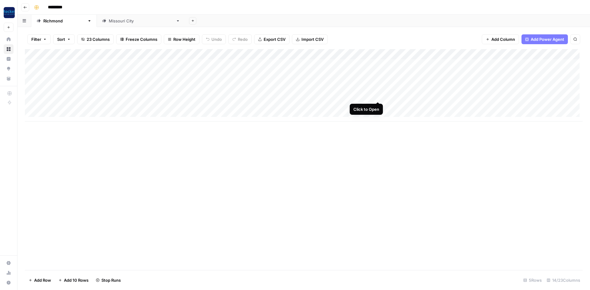
click at [378, 97] on div "Add Column" at bounding box center [304, 85] width 558 height 72
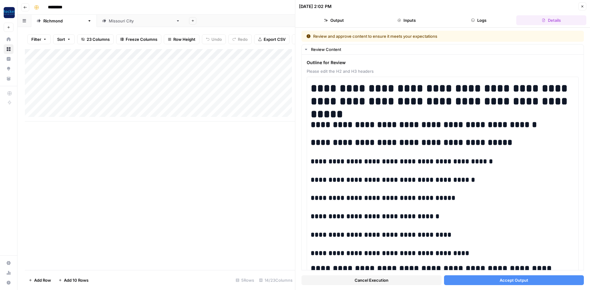
click at [468, 281] on button "Accept Output" at bounding box center [514, 281] width 140 height 10
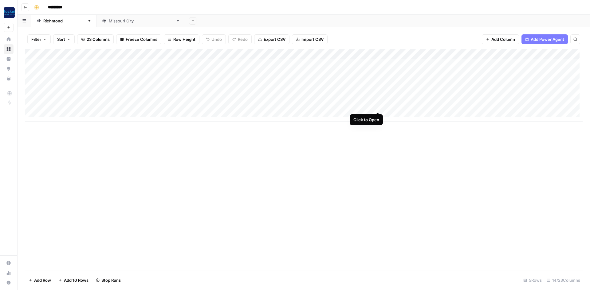
click at [377, 106] on div "Add Column" at bounding box center [304, 85] width 558 height 72
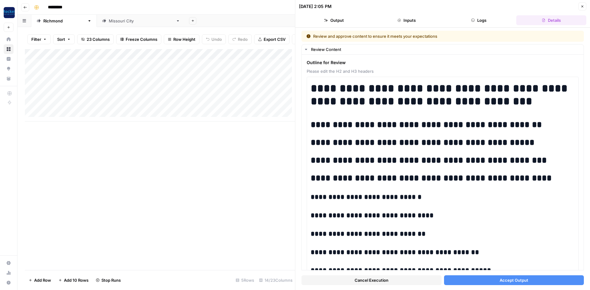
click at [499, 279] on span "Accept Output" at bounding box center [513, 280] width 29 height 6
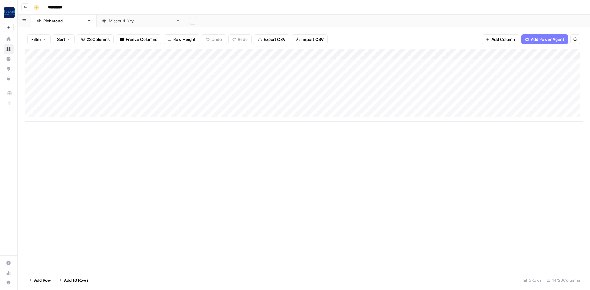
click at [513, 61] on div "Add Column" at bounding box center [304, 85] width 558 height 72
click at [535, 64] on div "Add Column" at bounding box center [304, 85] width 558 height 72
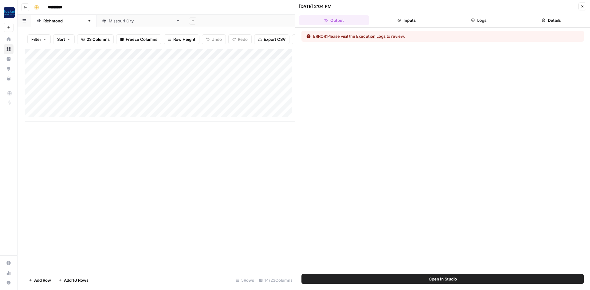
click at [376, 35] on button "Execution Logs" at bounding box center [370, 36] width 29 height 6
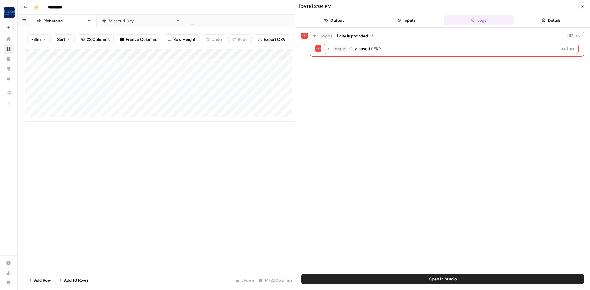
click at [581, 8] on button "Close" at bounding box center [582, 6] width 8 height 8
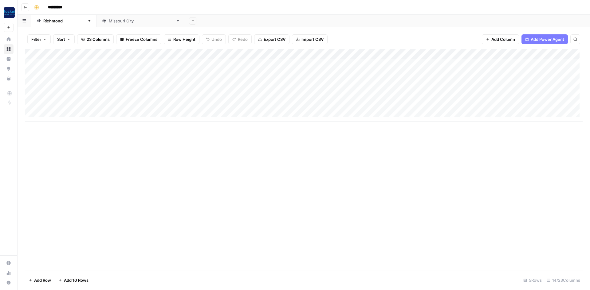
click at [537, 54] on div "Add Column" at bounding box center [304, 85] width 558 height 72
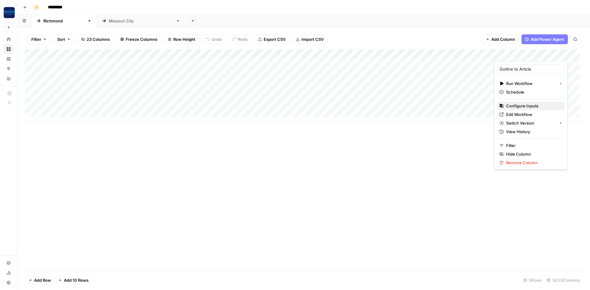
click at [525, 103] on span "Configure Inputs" at bounding box center [533, 106] width 54 height 6
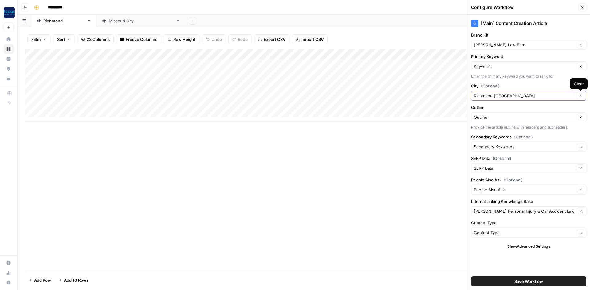
click at [580, 96] on icon "button" at bounding box center [580, 95] width 3 height 3
click at [518, 280] on span "Save Workflow" at bounding box center [528, 282] width 29 height 6
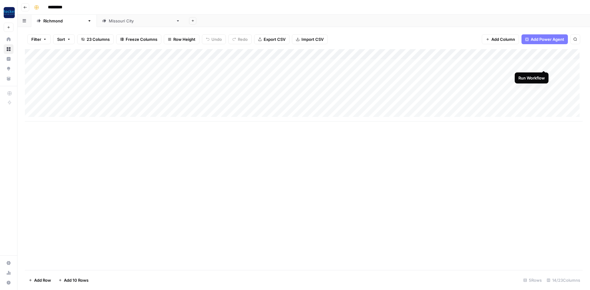
click at [544, 64] on div "Add Column" at bounding box center [304, 85] width 558 height 72
click at [542, 76] on div "Add Column" at bounding box center [304, 85] width 558 height 72
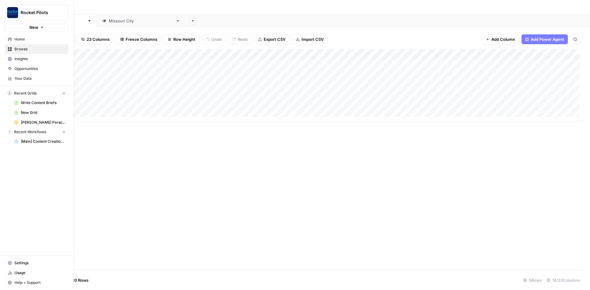
click at [31, 121] on span "[PERSON_NAME] Personal Injury and Car Accident Lawyers" at bounding box center [43, 123] width 45 height 6
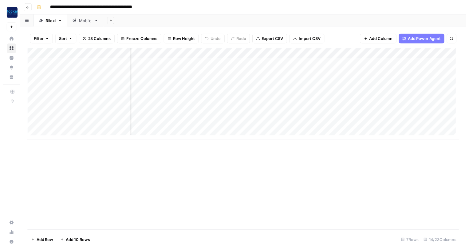
scroll to position [0, 223]
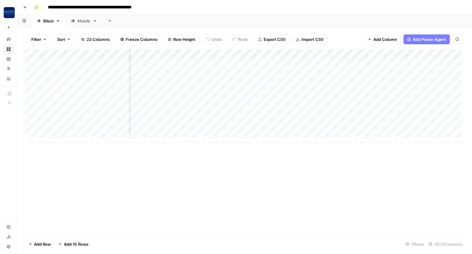
click at [312, 64] on div "Add Column" at bounding box center [245, 95] width 440 height 93
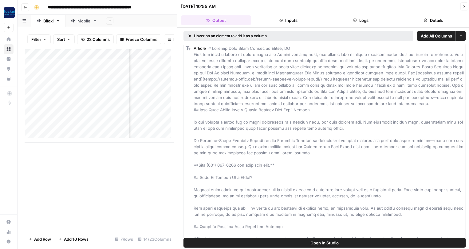
click at [315, 241] on span "Open In Studio" at bounding box center [325, 243] width 28 height 6
click at [464, 6] on icon "button" at bounding box center [464, 7] width 2 height 2
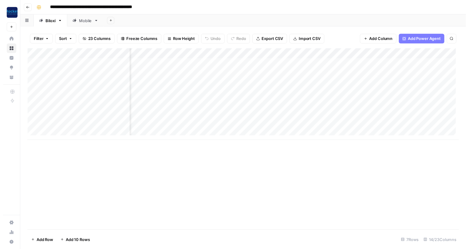
scroll to position [0, 243]
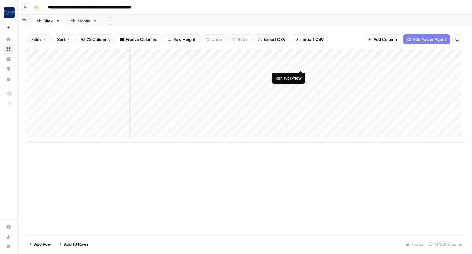
click at [300, 64] on div "Add Column" at bounding box center [245, 95] width 440 height 93
click at [293, 75] on div "Add Column" at bounding box center [245, 95] width 440 height 93
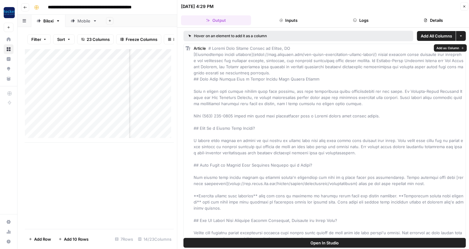
click at [228, 20] on button "Output" at bounding box center [216, 20] width 70 height 10
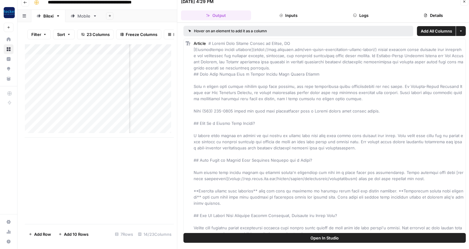
click at [464, 3] on icon "button" at bounding box center [464, 2] width 4 height 4
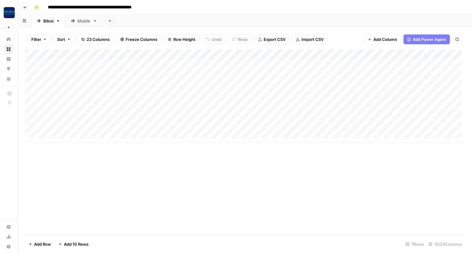
click at [72, 75] on div "Add Column" at bounding box center [245, 95] width 440 height 93
drag, startPoint x: 172, startPoint y: 143, endPoint x: 184, endPoint y: 142, distance: 12.3
click at [184, 143] on div "Add Column" at bounding box center [245, 141] width 440 height 185
click at [384, 75] on div "Add Column" at bounding box center [245, 95] width 440 height 93
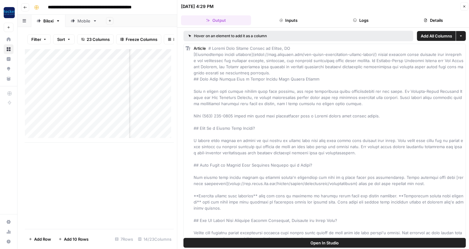
click at [326, 242] on span "Open In Studio" at bounding box center [325, 243] width 28 height 6
click at [433, 19] on button "Details" at bounding box center [433, 20] width 70 height 10
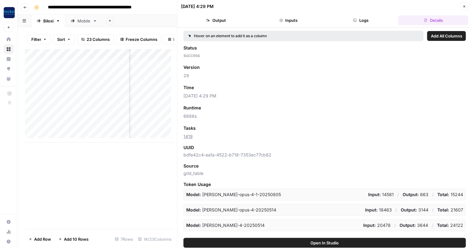
click at [462, 6] on icon "button" at bounding box center [464, 7] width 4 height 4
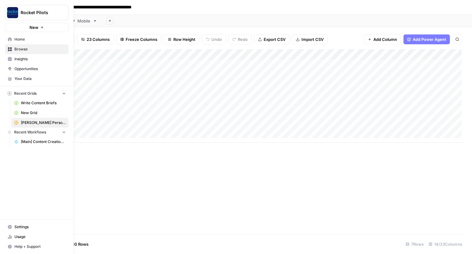
click at [18, 42] on link "Home" at bounding box center [37, 39] width 64 height 10
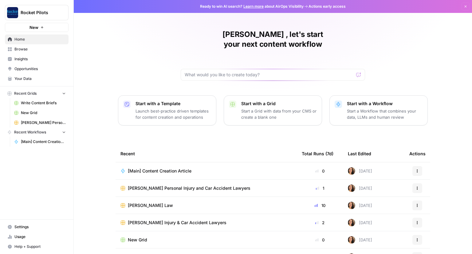
click at [21, 78] on span "Your Data" at bounding box center [39, 79] width 51 height 6
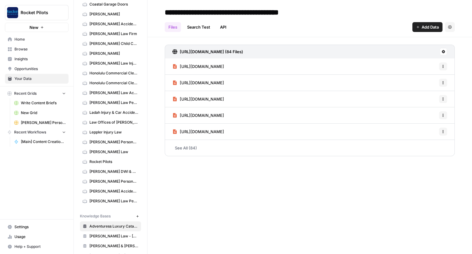
scroll to position [31, 0]
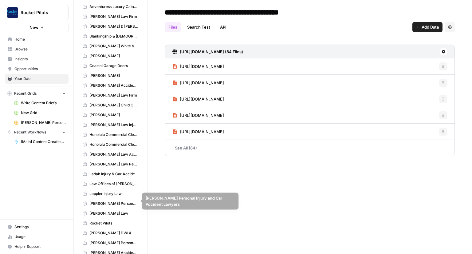
click at [103, 201] on span "[PERSON_NAME] Personal Injury and Car Accident Lawyers" at bounding box center [113, 204] width 49 height 6
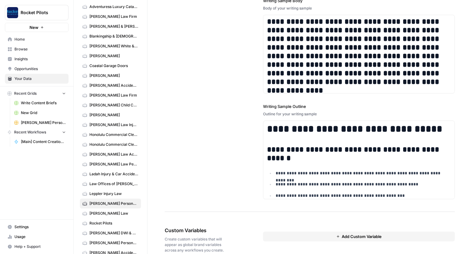
scroll to position [856, 0]
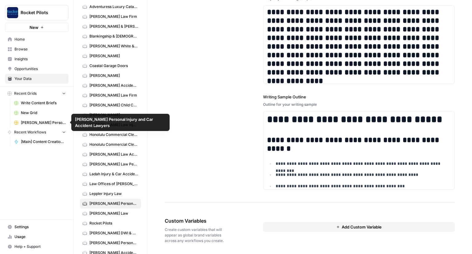
click at [38, 121] on span "[PERSON_NAME] Personal Injury and Car Accident Lawyers" at bounding box center [43, 123] width 45 height 6
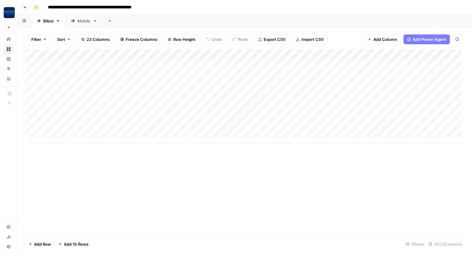
click at [31, 86] on div "Add Column" at bounding box center [245, 95] width 440 height 93
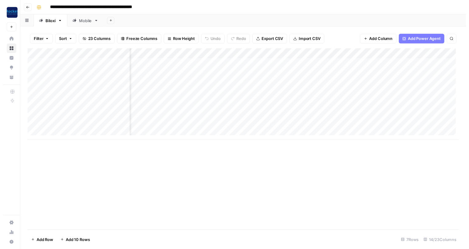
scroll to position [0, 182]
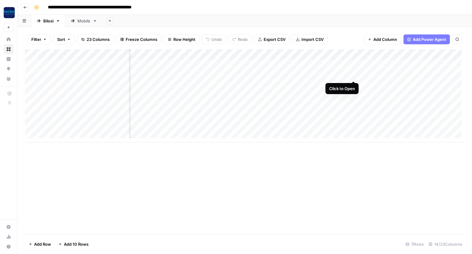
click at [354, 76] on div "Add Column" at bounding box center [245, 95] width 440 height 93
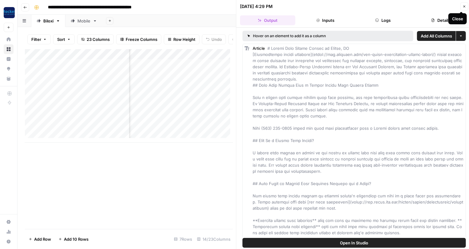
click at [464, 8] on icon "button" at bounding box center [464, 7] width 4 height 4
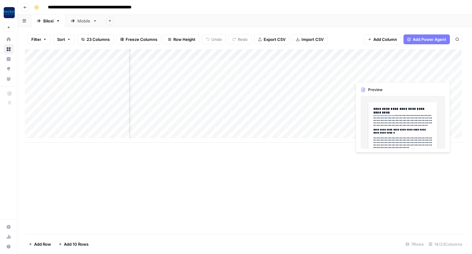
click at [411, 76] on div "Add Column" at bounding box center [245, 95] width 440 height 93
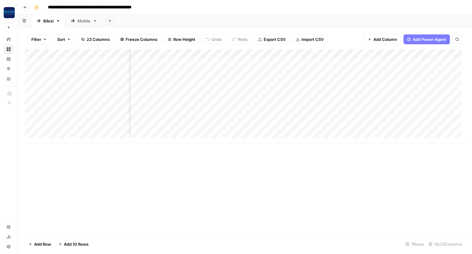
click at [447, 74] on div "Add Column" at bounding box center [245, 95] width 440 height 93
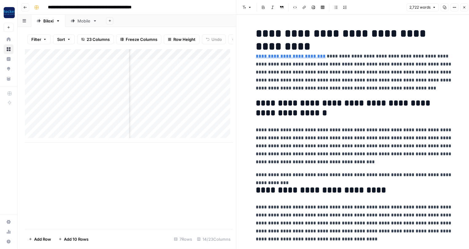
click at [446, 8] on icon "button" at bounding box center [444, 7] width 3 height 3
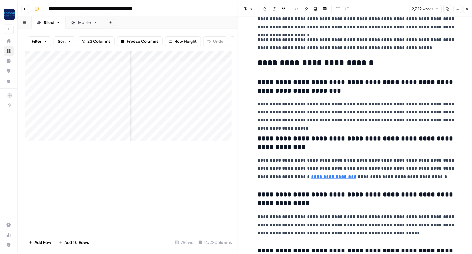
scroll to position [2763, 0]
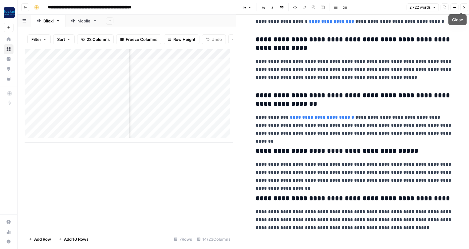
click at [466, 6] on button "Close" at bounding box center [464, 7] width 8 height 8
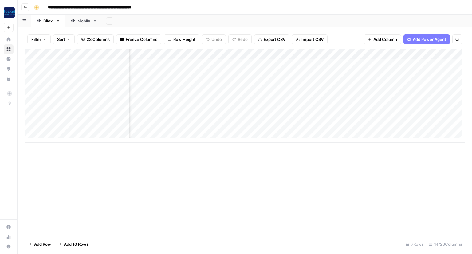
scroll to position [0, 315]
click at [354, 75] on div "Add Column" at bounding box center [245, 95] width 440 height 93
click at [354, 74] on div "Add Column" at bounding box center [245, 95] width 440 height 93
click at [354, 74] on textarea "**********" at bounding box center [376, 75] width 115 height 9
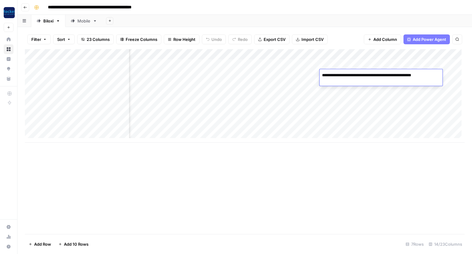
click at [354, 74] on textarea "**********" at bounding box center [376, 75] width 115 height 9
click at [362, 34] on div "Filter Sort 23 Columns Freeze Columns Row Height Undo Redo Export CSV Import CS…" at bounding box center [245, 39] width 440 height 20
click at [400, 75] on div "Add Column" at bounding box center [245, 95] width 440 height 93
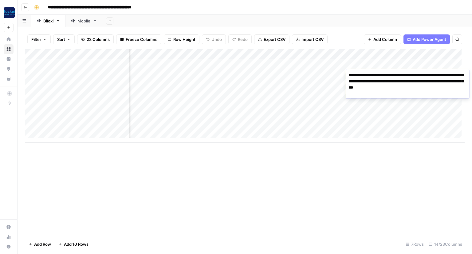
click at [400, 75] on textarea "**********" at bounding box center [407, 81] width 123 height 21
click at [353, 35] on div "Filter Sort 23 Columns Freeze Columns Row Height Undo Redo Export CSV Import CS…" at bounding box center [245, 39] width 440 height 20
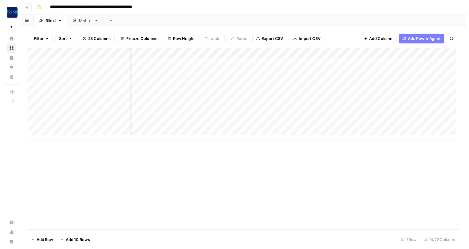
scroll to position [0, 0]
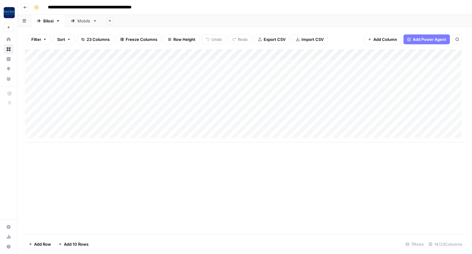
click at [86, 21] on div "Mobile" at bounding box center [83, 21] width 13 height 6
click at [347, 63] on div "Add Column" at bounding box center [245, 64] width 440 height 31
click at [362, 64] on div "Add Column" at bounding box center [245, 64] width 440 height 31
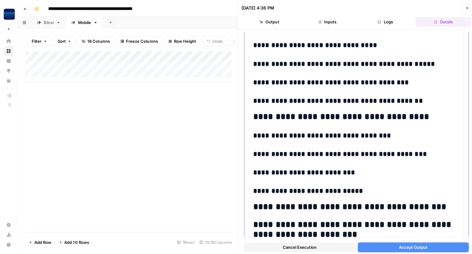
scroll to position [246, 0]
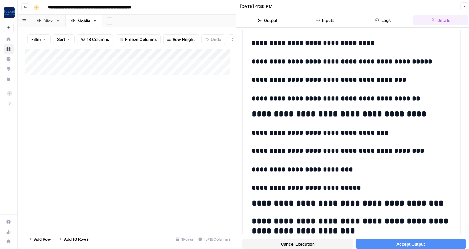
click at [384, 242] on button "Accept Output" at bounding box center [410, 244] width 111 height 10
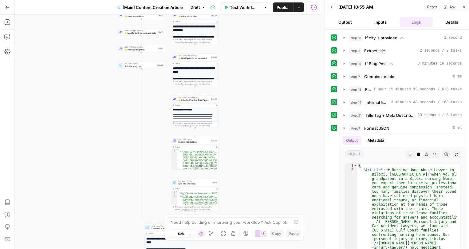
click at [465, 5] on button "Close" at bounding box center [464, 7] width 8 height 8
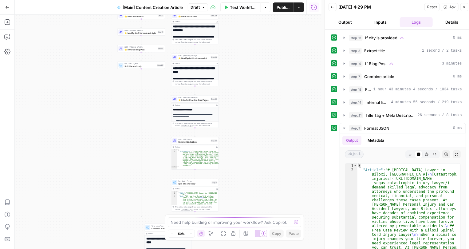
click at [284, 8] on span "Publish" at bounding box center [283, 7] width 14 height 6
click at [297, 8] on icon "button" at bounding box center [299, 8] width 4 height 4
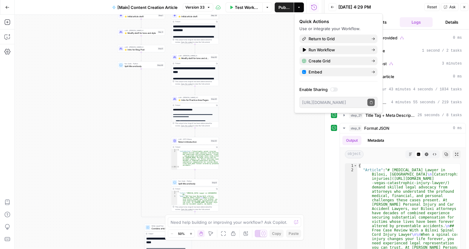
click at [334, 89] on div at bounding box center [334, 89] width 8 height 4
click at [369, 102] on button "Copy public execute URL" at bounding box center [370, 102] width 7 height 7
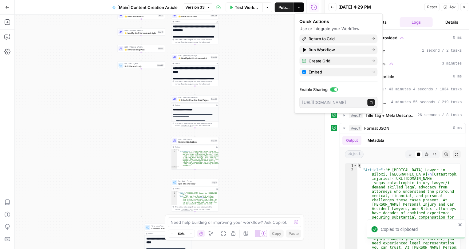
click at [252, 139] on div "true false true false Workflow Set Inputs Inputs Condition If city is provided …" at bounding box center [168, 132] width 307 height 234
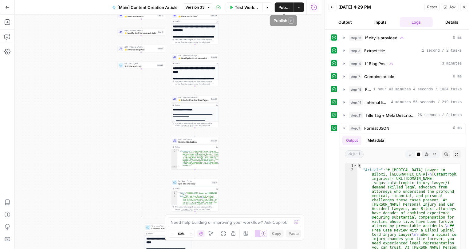
click at [297, 8] on button "Actions" at bounding box center [299, 7] width 10 height 10
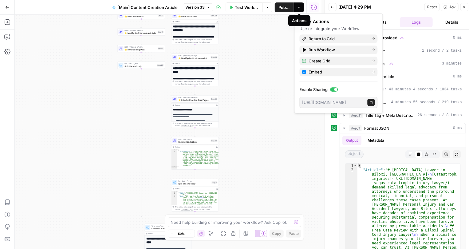
click at [251, 36] on div "true false true false Workflow Set Inputs Inputs Condition If city is provided …" at bounding box center [168, 132] width 307 height 234
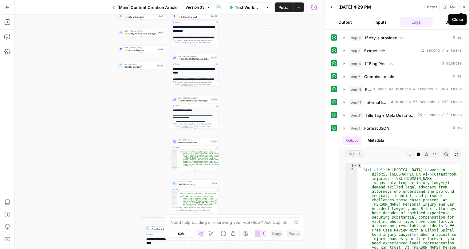
click at [465, 7] on icon "button" at bounding box center [464, 7] width 4 height 4
